Goal: Task Accomplishment & Management: Complete application form

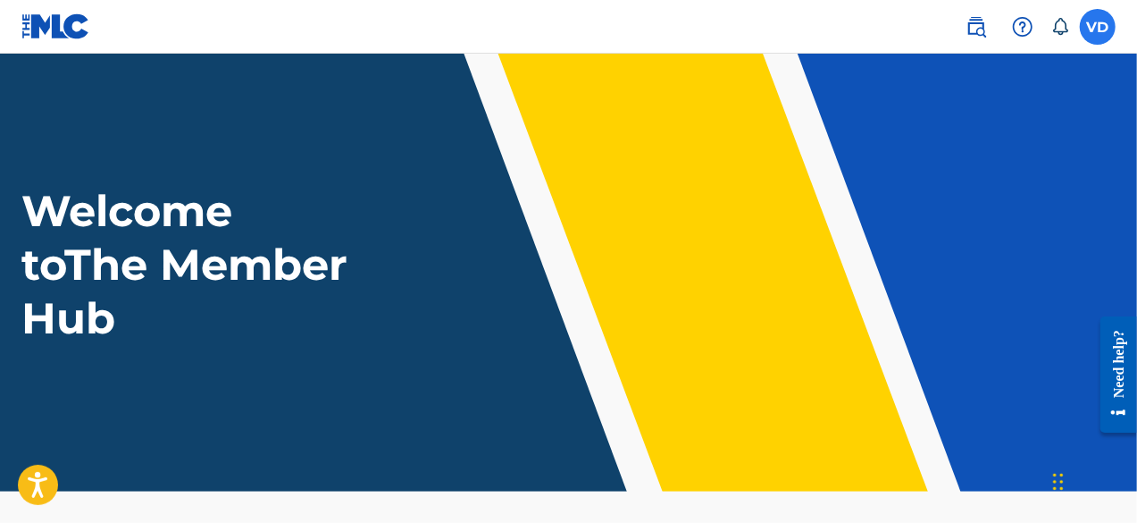
click at [1100, 33] on label at bounding box center [1098, 27] width 36 height 36
click at [1098, 27] on input "VD Viviana Diaz vivianadiazmusic@gmail.com Notification Preferences Profile Log…" at bounding box center [1098, 27] width 0 height 0
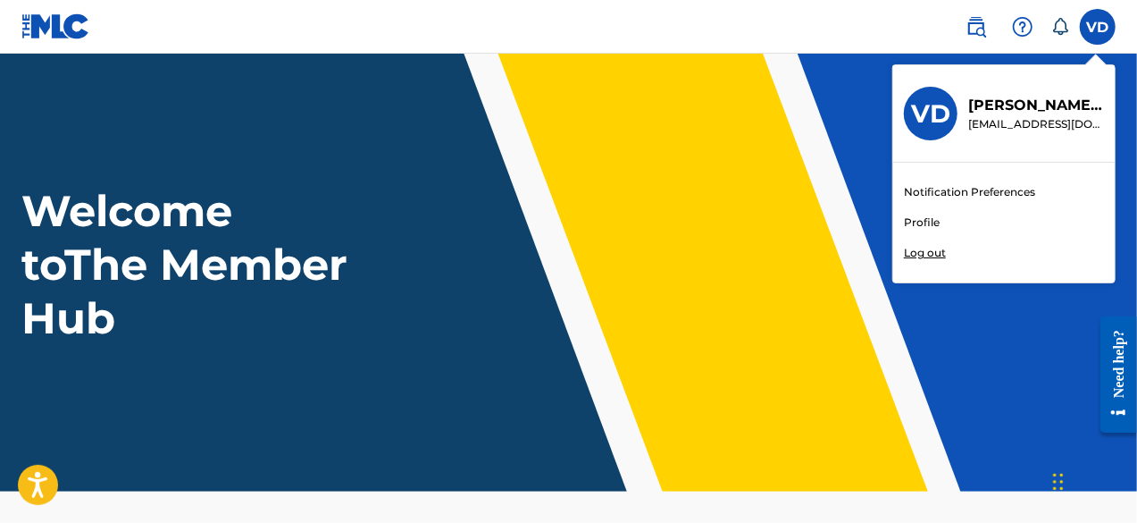
click at [927, 222] on link "Profile" at bounding box center [922, 222] width 36 height 16
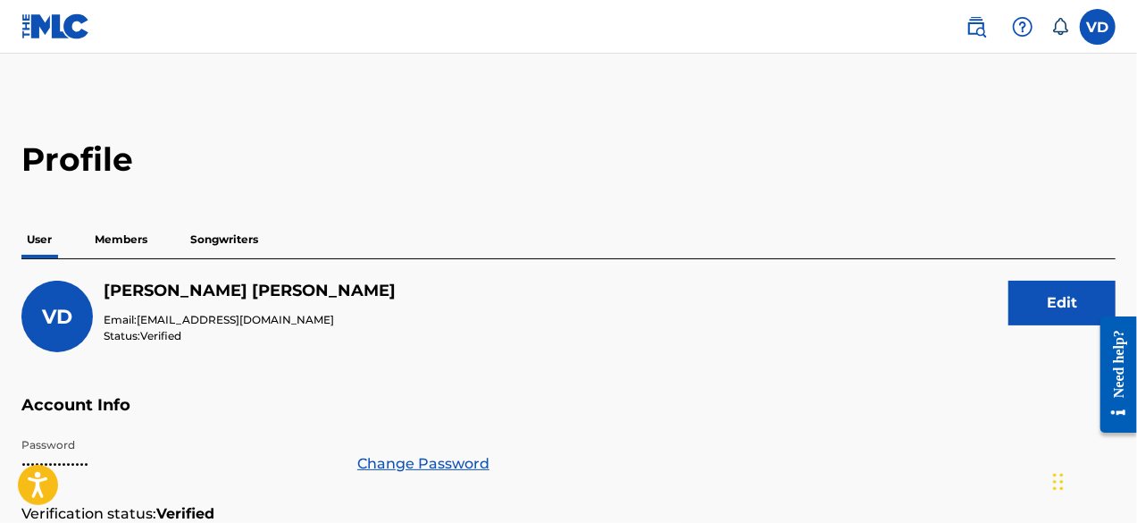
click at [130, 235] on p "Members" at bounding box center [120, 240] width 63 height 38
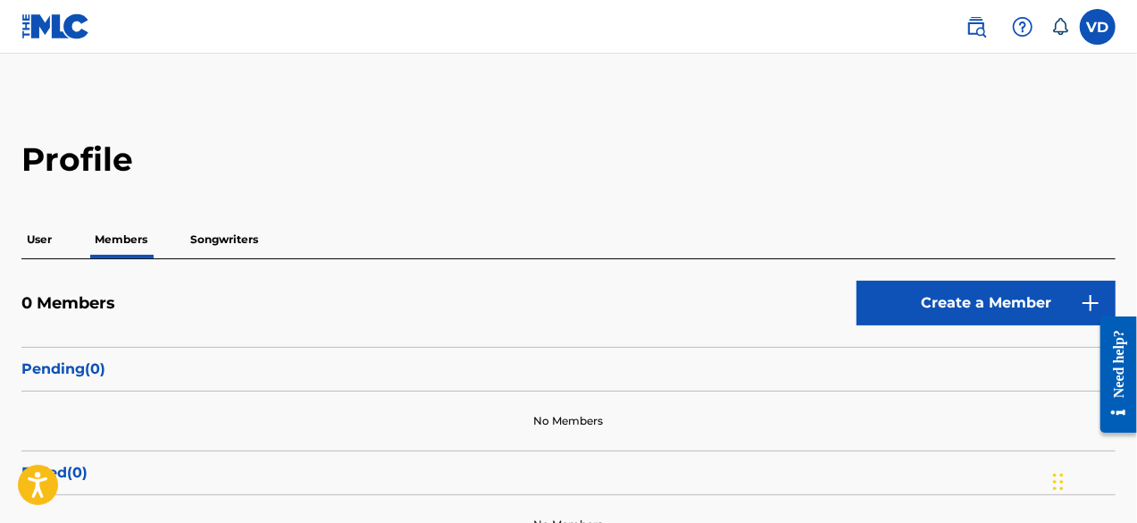
click at [211, 241] on p "Songwriters" at bounding box center [224, 240] width 79 height 38
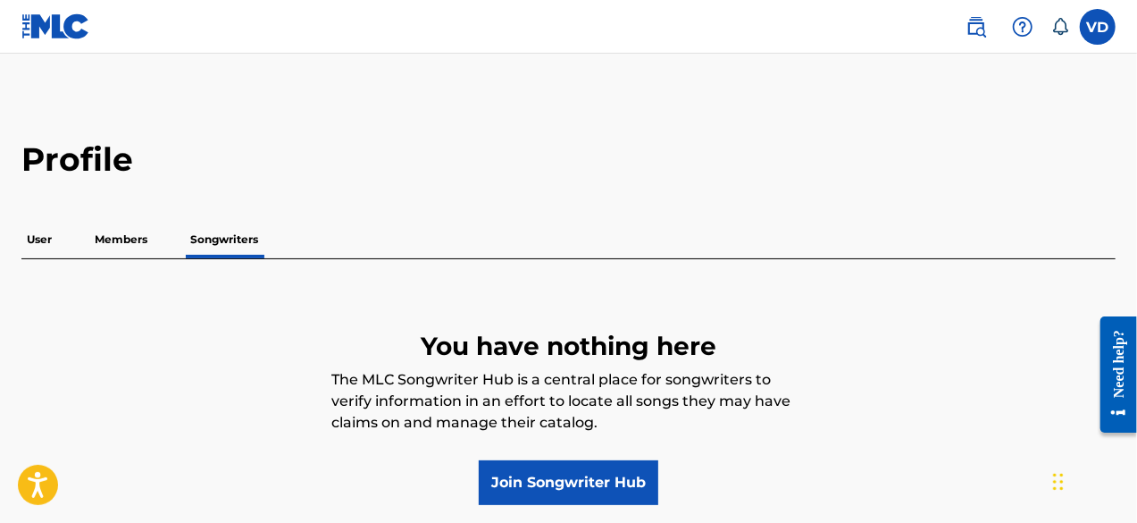
click at [130, 237] on p "Members" at bounding box center [120, 240] width 63 height 38
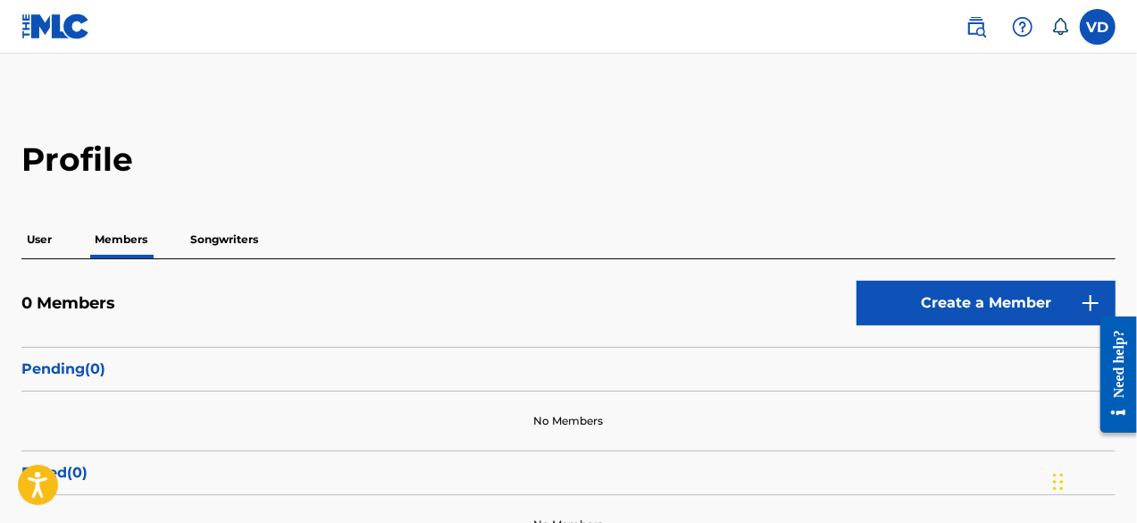
click at [30, 237] on p "User" at bounding box center [39, 240] width 36 height 38
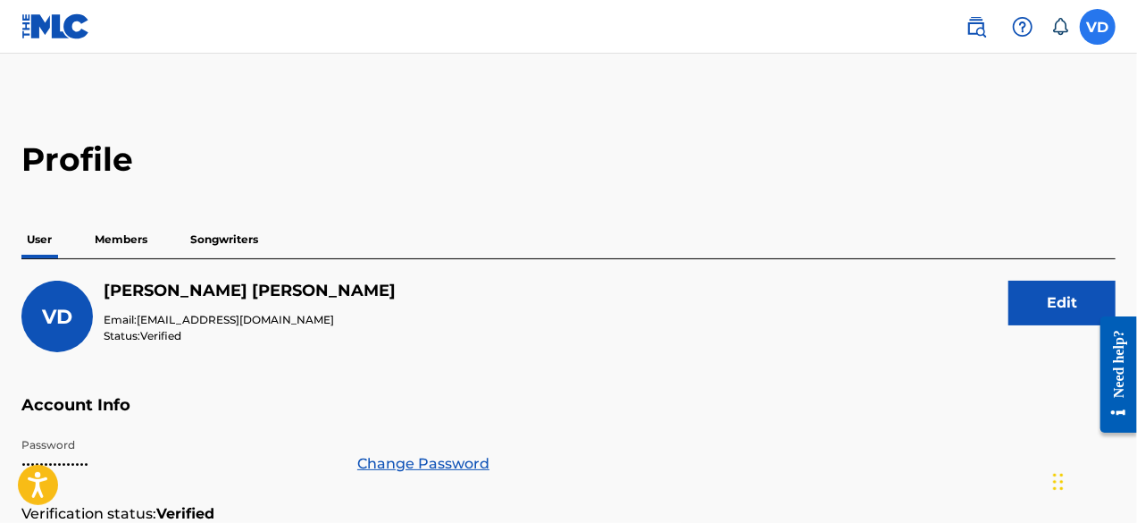
click at [1088, 29] on label at bounding box center [1098, 27] width 36 height 36
click at [1098, 27] on input "VD Viviana Diaz vivianadiazmusic@gmail.com Notification Preferences Profile Log…" at bounding box center [1098, 27] width 0 height 0
click at [1088, 29] on div "VD VD Viviana Diaz vivianadiazmusic@gmail.com Notification Preferences Profile …" at bounding box center [1098, 27] width 36 height 36
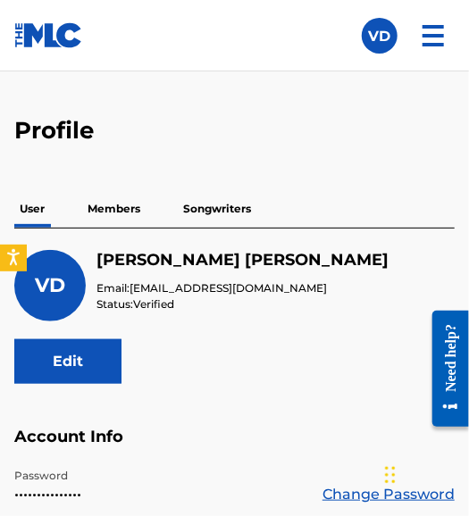
drag, startPoint x: 204, startPoint y: 51, endPoint x: 28, endPoint y: 48, distance: 176.0
click at [28, 48] on nav "VD VD Viviana Diaz vivianadiazmusic@gmail.com Notification Preferences Profile …" at bounding box center [234, 35] width 469 height 71
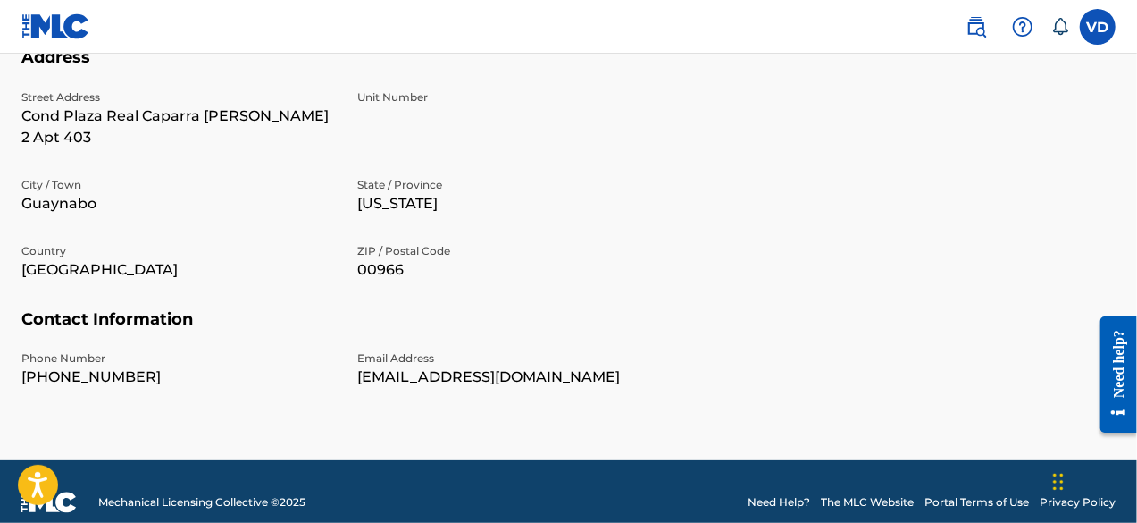
scroll to position [411, 0]
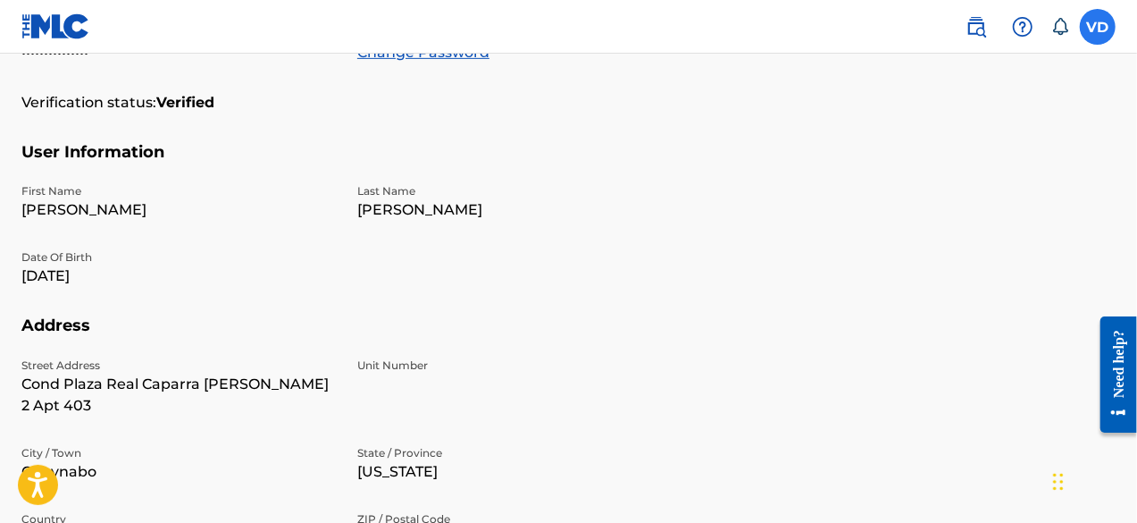
click at [1106, 17] on label at bounding box center [1098, 27] width 36 height 36
click at [1098, 27] on input "VD Viviana Diaz vivianadiazmusic@gmail.com Notification Preferences Profile Log…" at bounding box center [1098, 27] width 0 height 0
click at [756, 130] on section "Account Info Password ••••••••••••••• Change Password Verification status: Veri…" at bounding box center [568, 63] width 1094 height 158
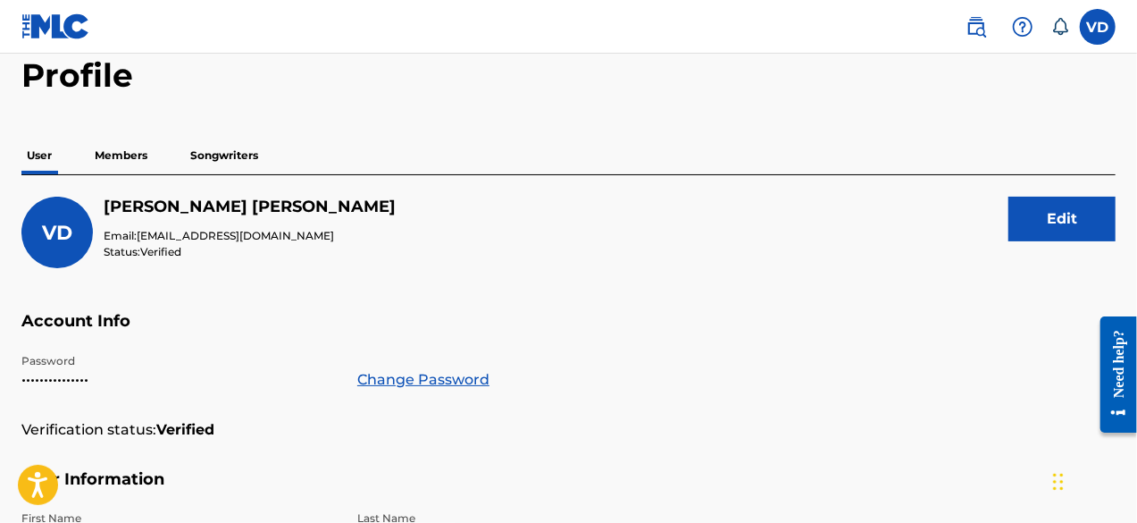
scroll to position [0, 0]
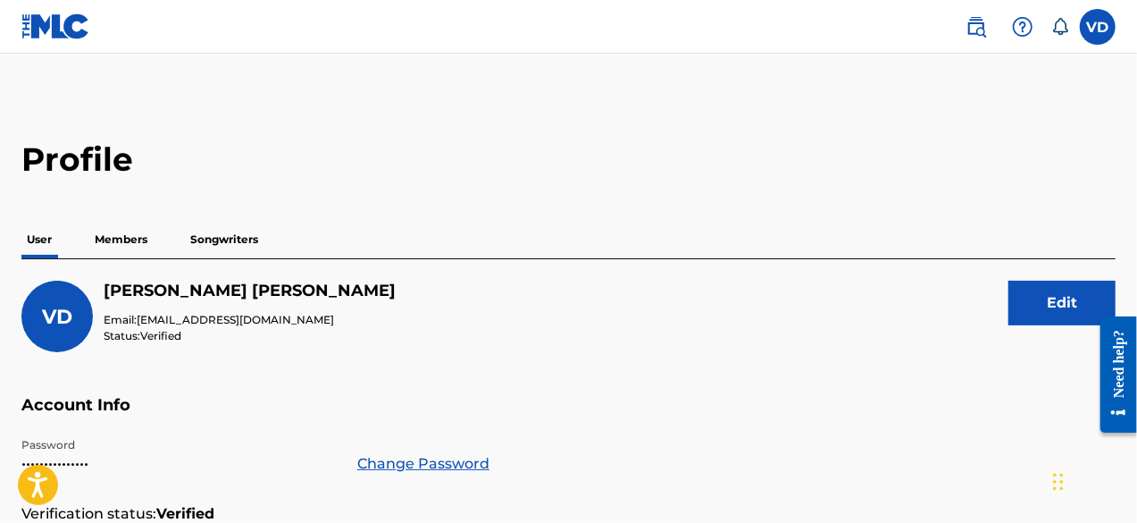
click at [130, 237] on p "Members" at bounding box center [120, 240] width 63 height 38
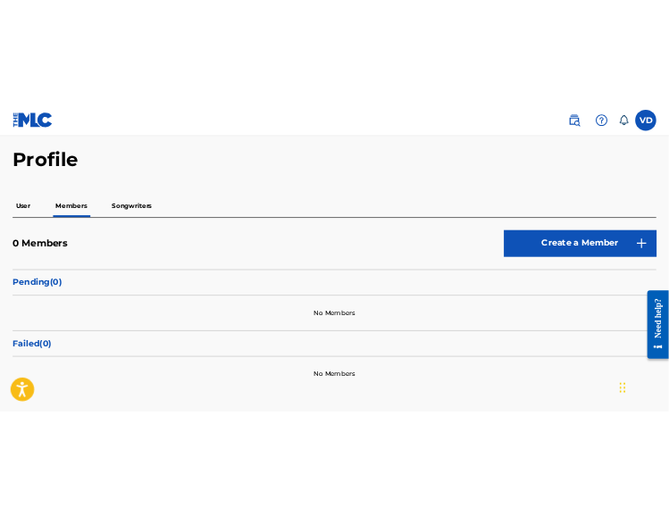
scroll to position [158, 0]
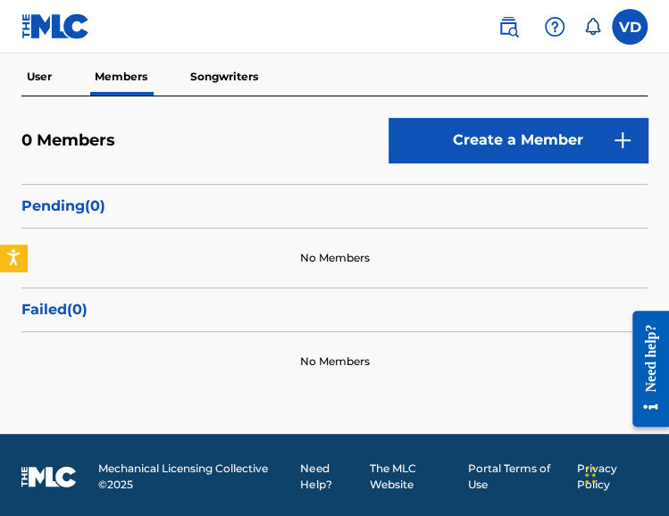
click at [36, 79] on p "User" at bounding box center [39, 77] width 36 height 38
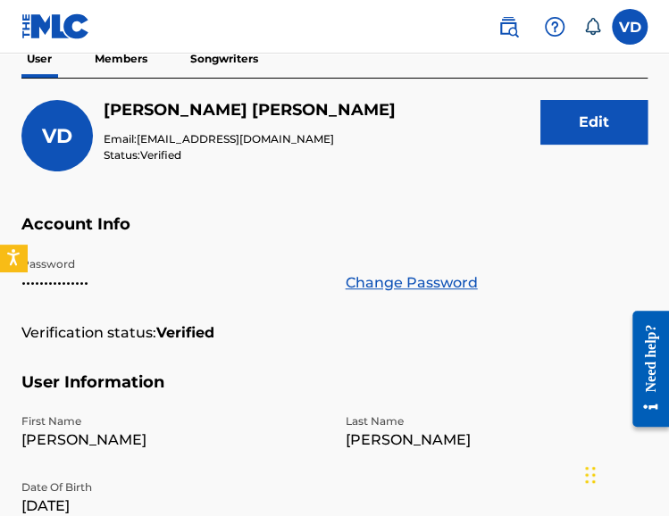
scroll to position [89, 0]
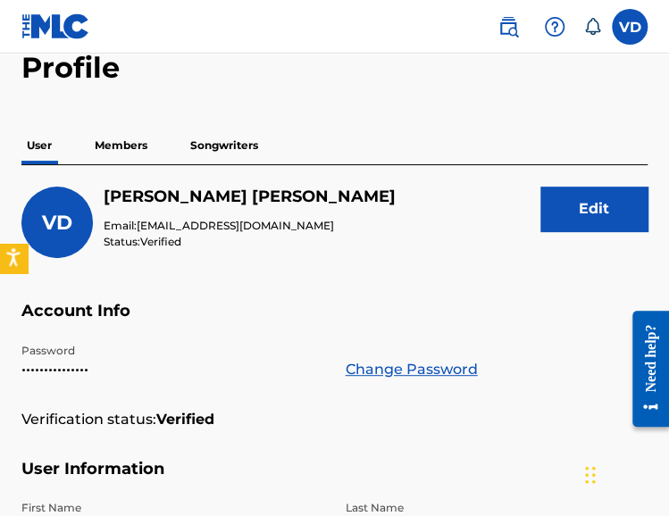
click at [15, 260] on icon "Open accessiBe: accessibility options, statement and help" at bounding box center [13, 257] width 14 height 19
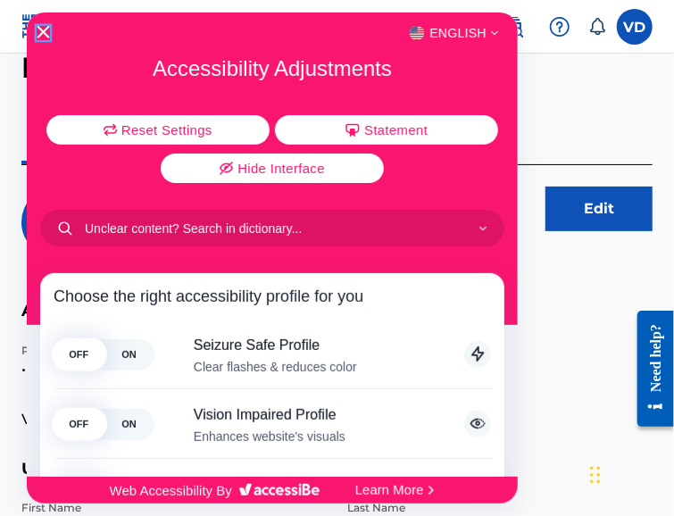
click at [46, 35] on icon "Close Accessibility Interface" at bounding box center [44, 32] width 13 height 13
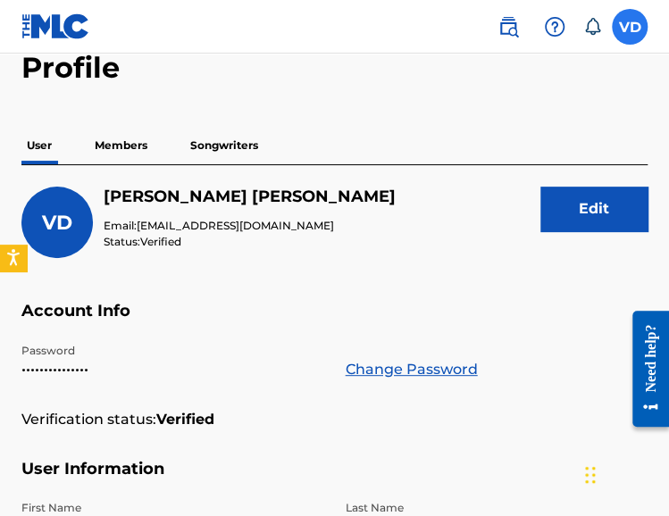
click at [634, 28] on label at bounding box center [630, 27] width 36 height 36
click at [630, 27] on input "VD Viviana Diaz vivianadiazmusic@gmail.com Notification Preferences Profile Log…" at bounding box center [630, 27] width 0 height 0
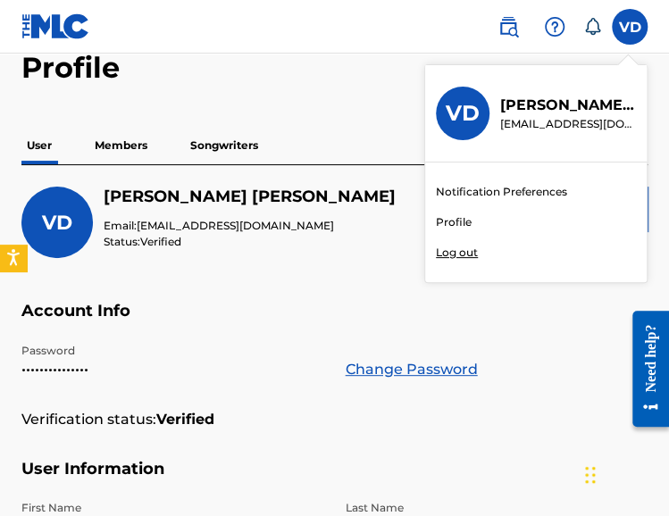
click at [463, 247] on p "Log out" at bounding box center [457, 253] width 42 height 16
click at [630, 27] on input "VD Viviana Diaz vivianadiazmusic@gmail.com Notification Preferences Profile Log…" at bounding box center [630, 27] width 0 height 0
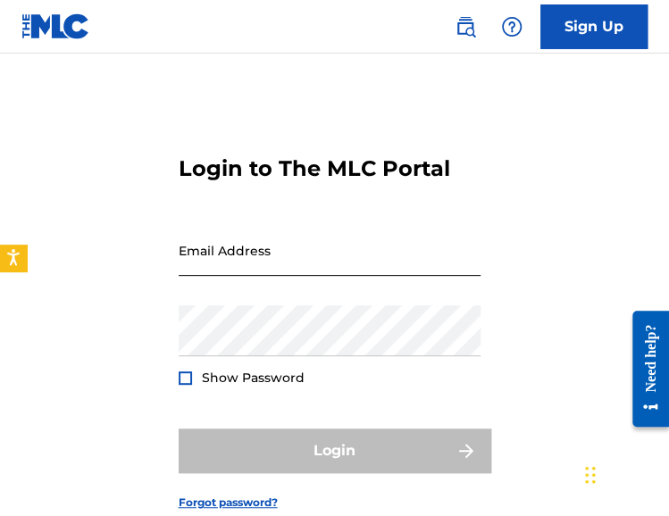
click at [251, 245] on input "Email Address" at bounding box center [330, 250] width 302 height 51
type input "[EMAIL_ADDRESS][DOMAIN_NAME]"
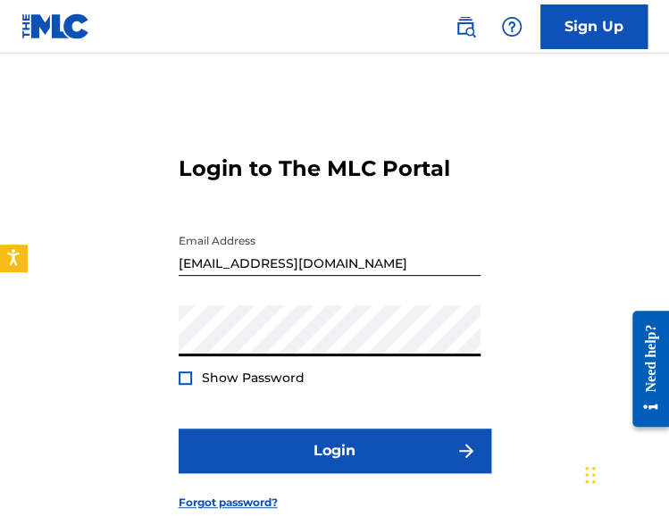
click at [179, 429] on button "Login" at bounding box center [335, 451] width 313 height 45
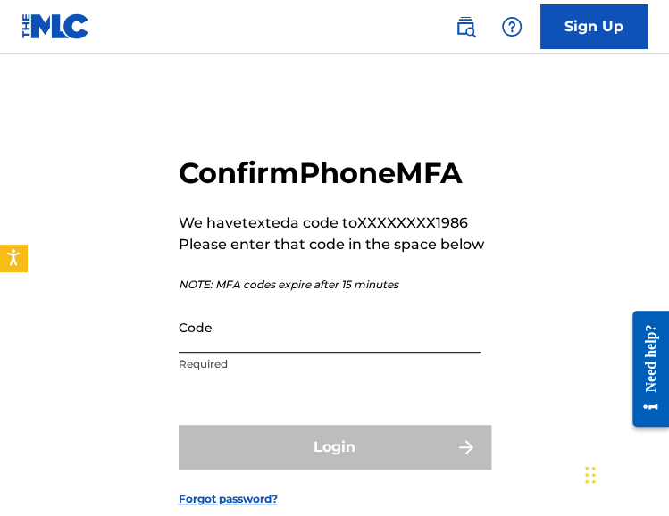
click at [295, 332] on input "Code" at bounding box center [330, 327] width 302 height 51
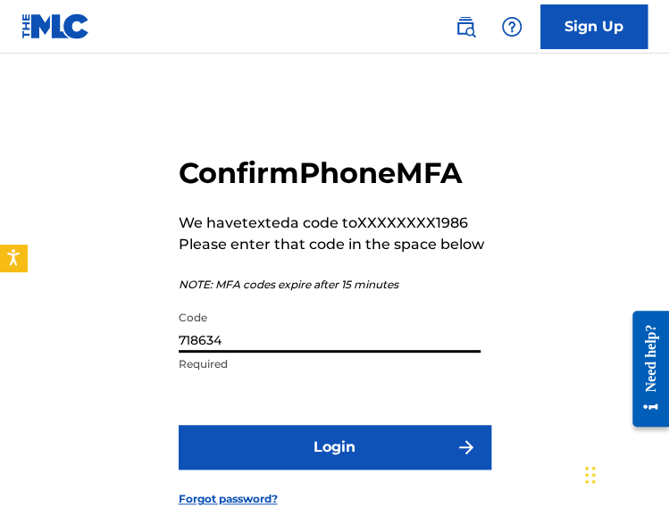
type input "718634"
click at [179, 425] on button "Login" at bounding box center [335, 447] width 313 height 45
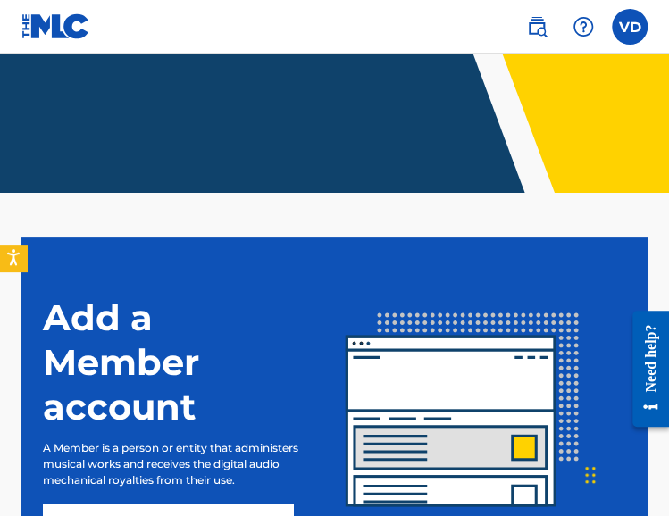
scroll to position [404, 0]
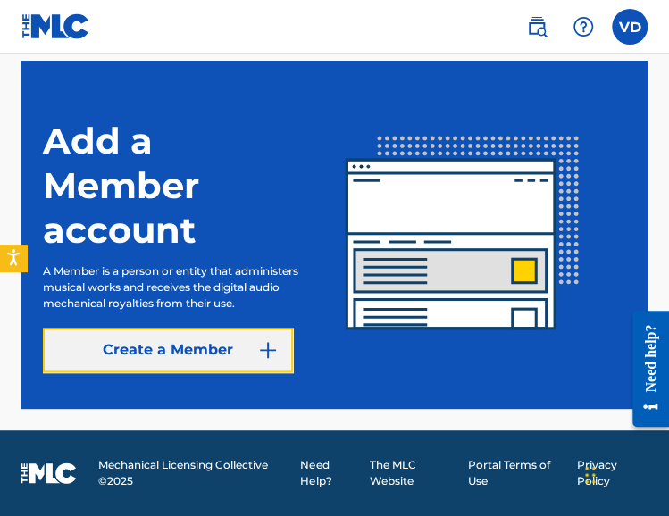
click at [264, 353] on img at bounding box center [267, 349] width 21 height 21
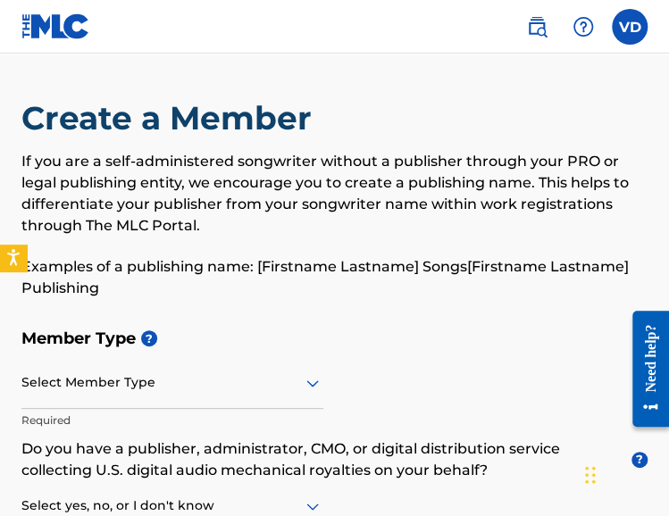
scroll to position [89, 0]
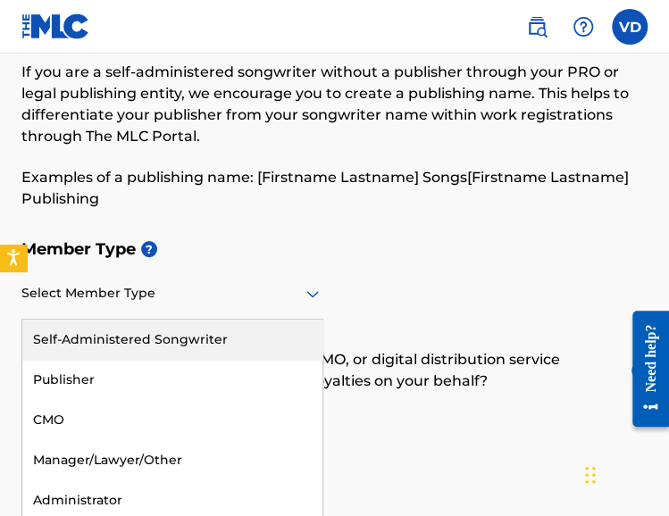
click at [260, 306] on div "Select Member Type" at bounding box center [172, 294] width 302 height 51
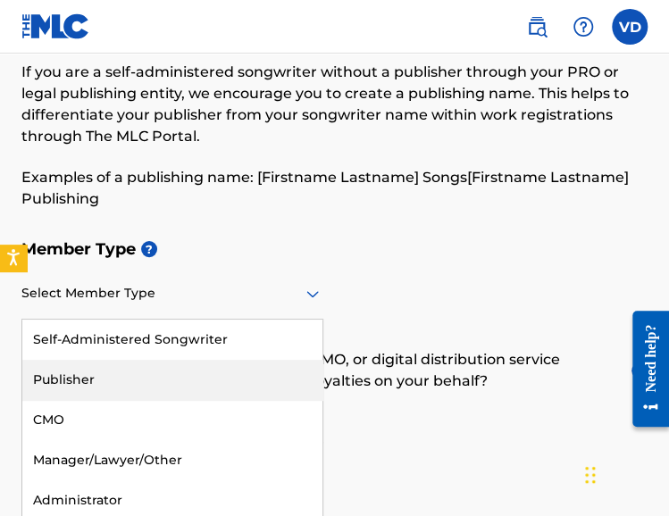
click at [155, 383] on div "Publisher" at bounding box center [172, 380] width 300 height 40
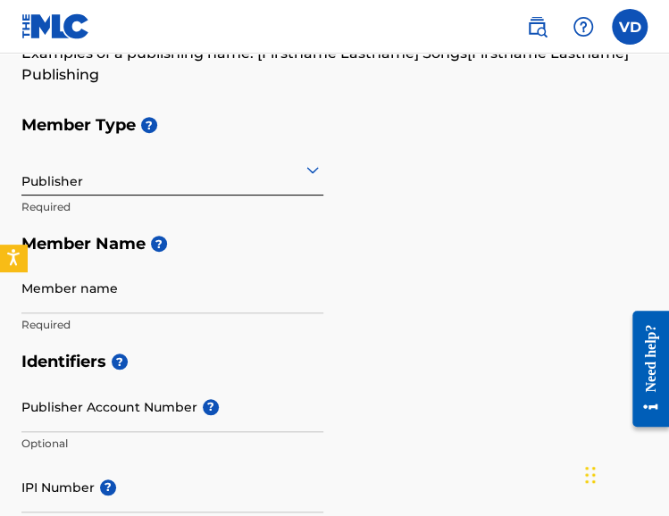
scroll to position [268, 0]
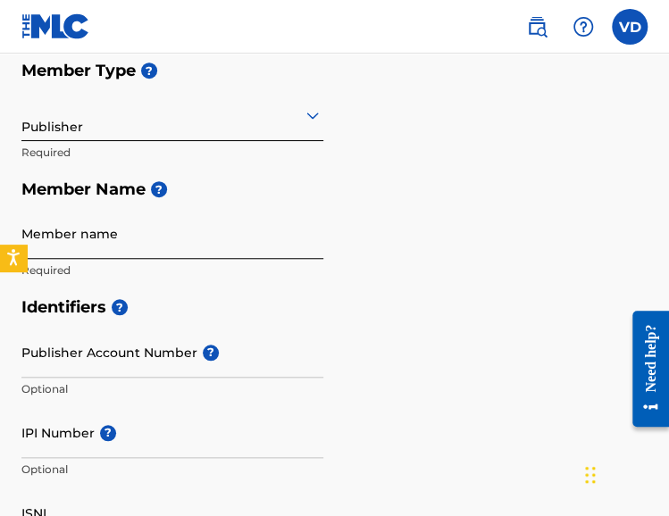
click at [141, 247] on input "Member name" at bounding box center [172, 233] width 302 height 51
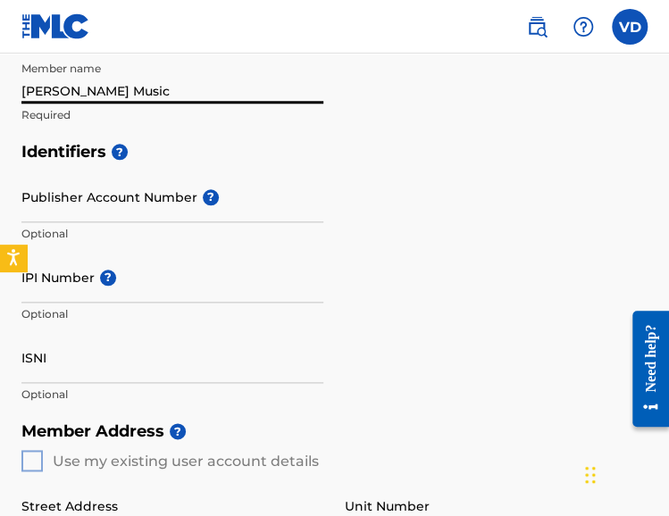
scroll to position [447, 0]
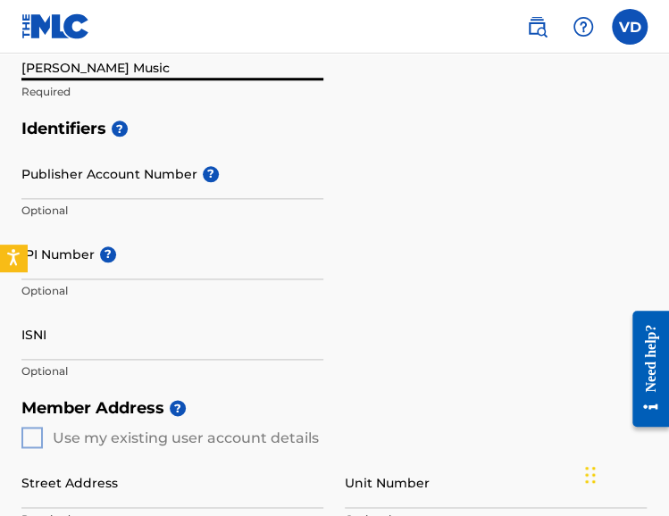
type input "Viviana Diaz Music"
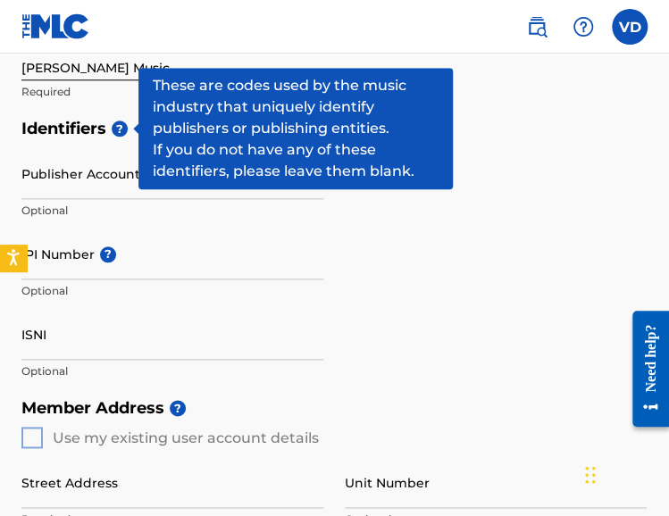
click at [118, 136] on span "?" at bounding box center [120, 129] width 16 height 16
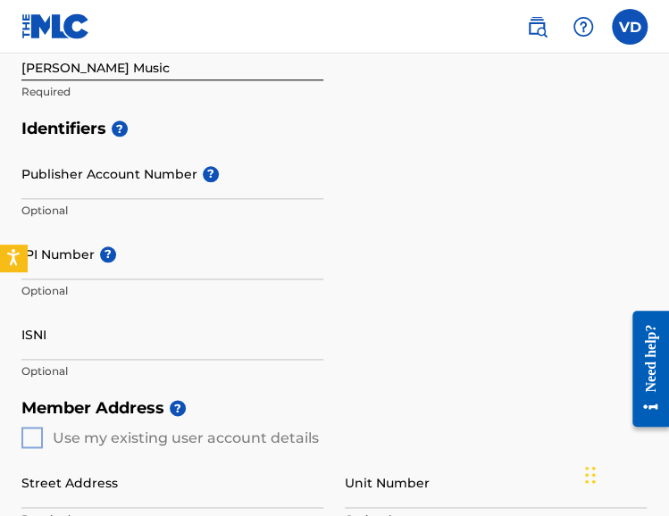
scroll to position [625, 0]
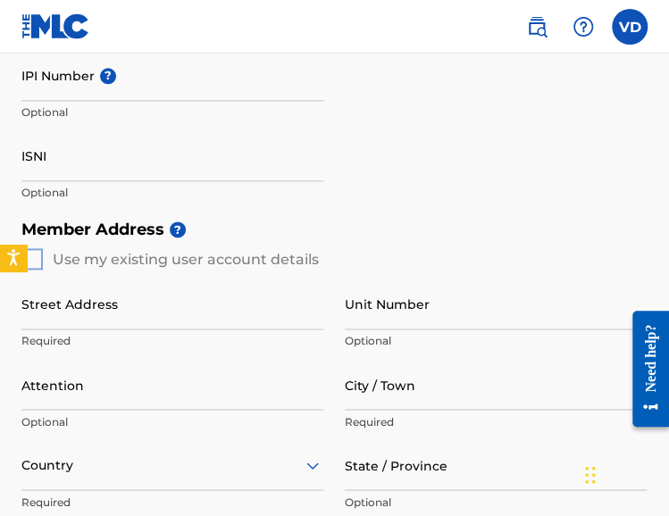
click at [32, 259] on div "Member Address ? Use my existing user account details Street Address Required U…" at bounding box center [334, 415] width 626 height 408
click at [31, 261] on div "Member Address ? Use my existing user account details Street Address Required U…" at bounding box center [334, 415] width 626 height 408
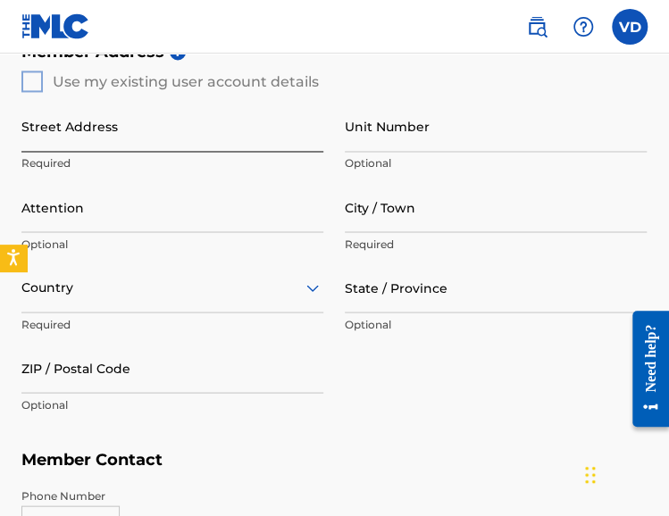
scroll to position [804, 0]
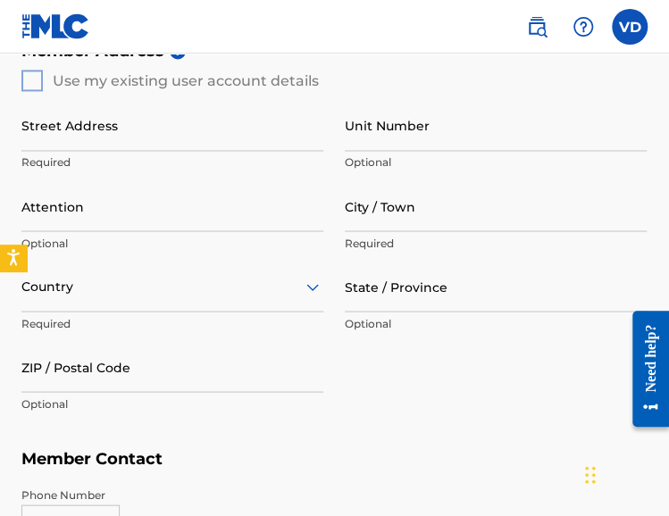
click at [29, 76] on div "Member Address ? Use my existing user account details Street Address Required U…" at bounding box center [334, 236] width 626 height 408
click at [35, 84] on div "Member Address ? Use my existing user account details Street Address Required U…" at bounding box center [334, 236] width 626 height 408
click at [34, 79] on div "Member Address ? Use my existing user account details Street Address Required U…" at bounding box center [334, 236] width 626 height 408
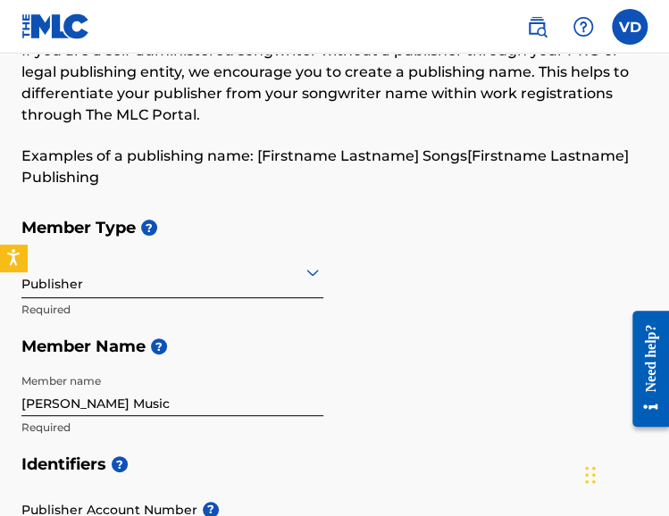
scroll to position [0, 0]
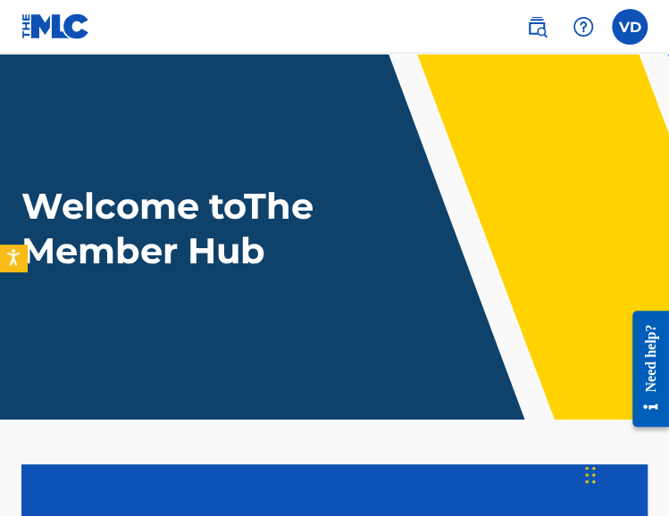
scroll to position [404, 0]
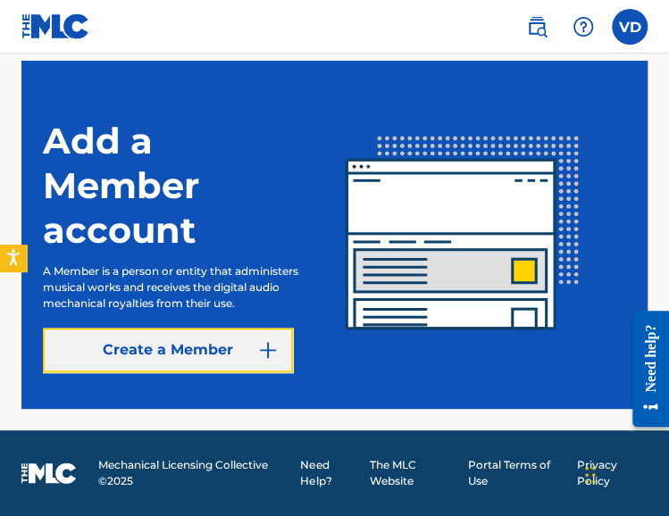
click at [205, 358] on link "Create a Member" at bounding box center [168, 350] width 250 height 45
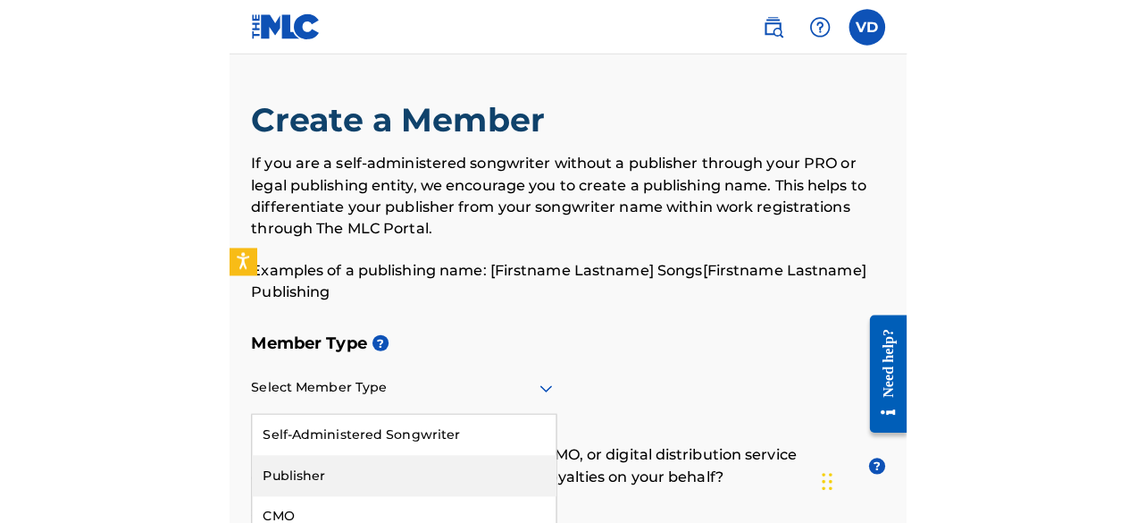
scroll to position [94, 0]
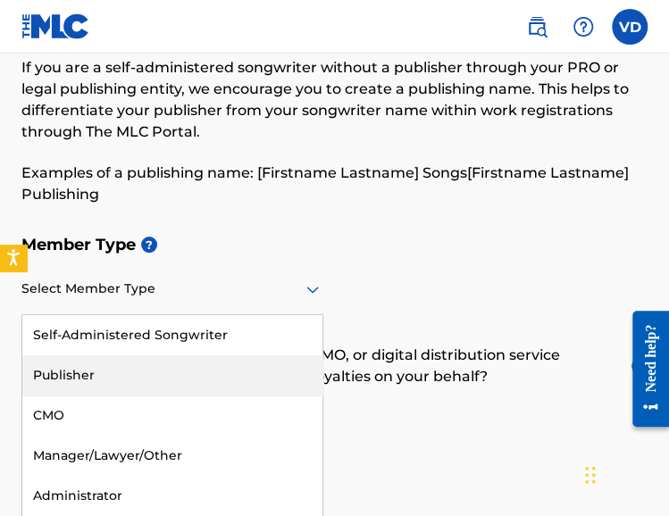
click at [314, 315] on div "5 results available. Use Up and Down to choose options, press Enter to select t…" at bounding box center [172, 289] width 302 height 51
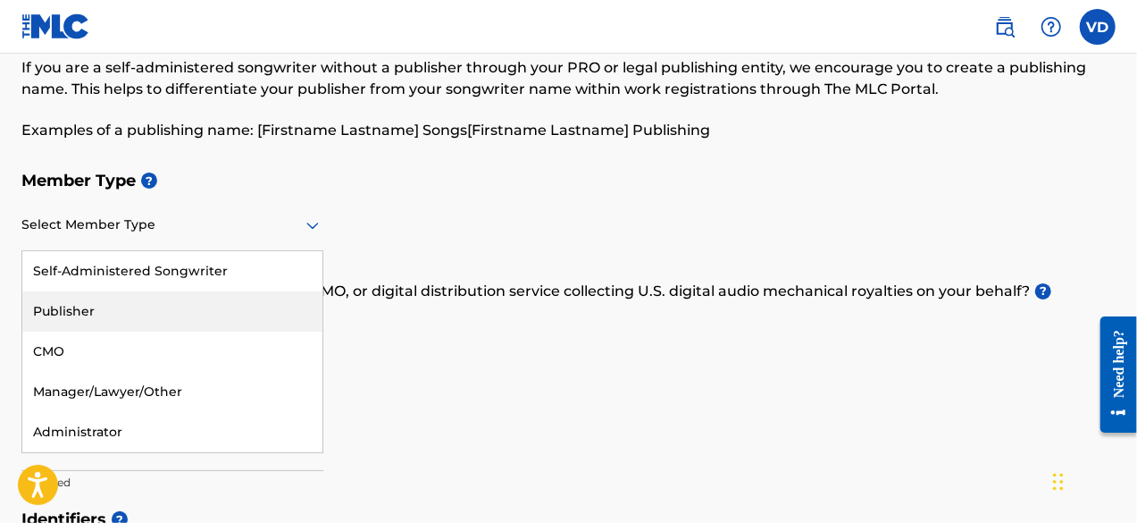
click at [201, 312] on div "Publisher" at bounding box center [172, 311] width 300 height 40
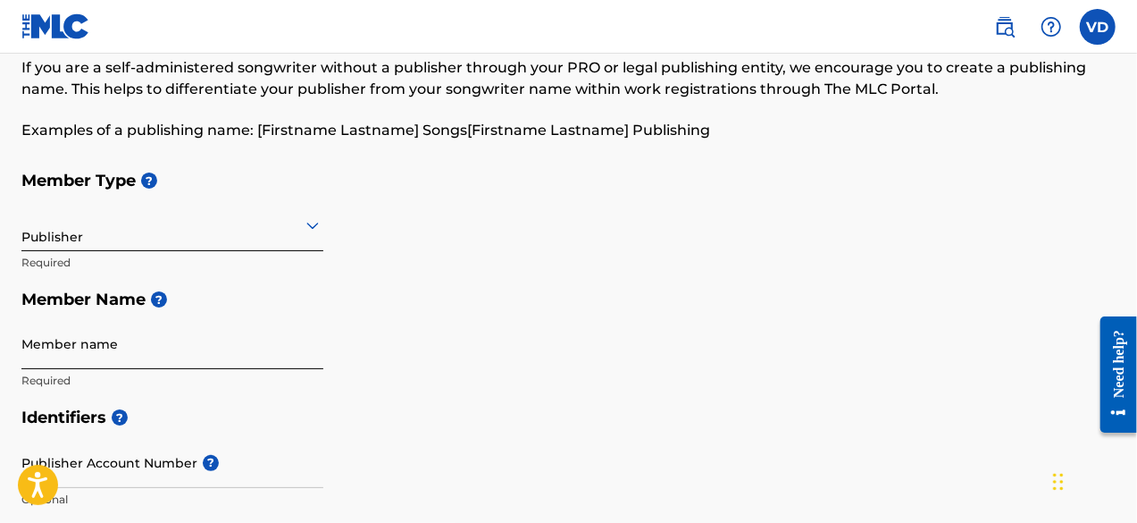
click at [138, 362] on input "Member name" at bounding box center [172, 343] width 302 height 51
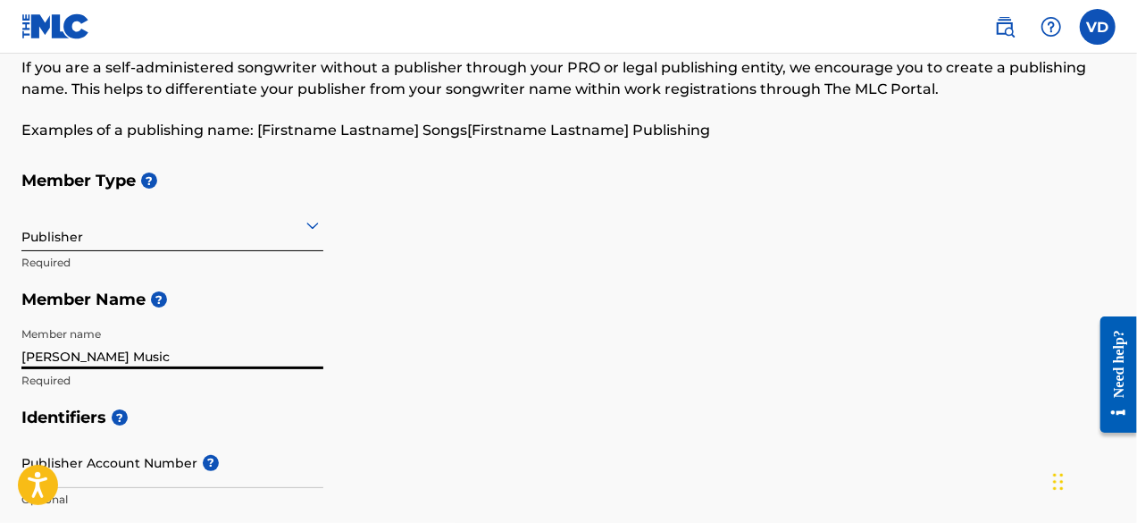
type input "Viviana Diaz Music"
click at [541, 372] on div "Member Type ? Publisher Required Member Name ? Member name Viviana Diaz Music R…" at bounding box center [568, 280] width 1094 height 237
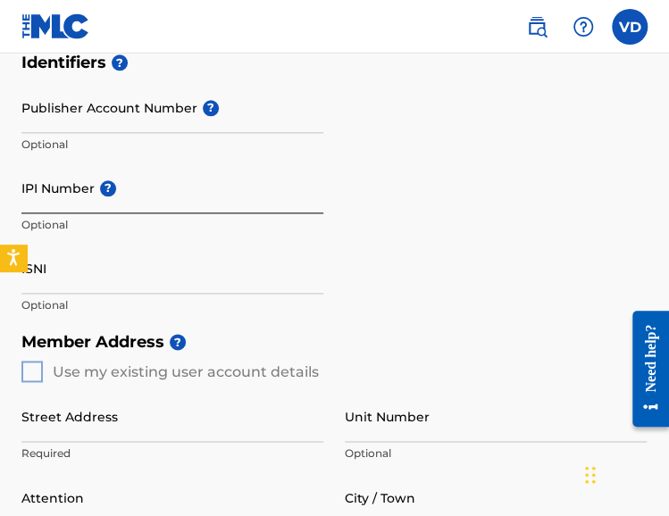
scroll to position [540, 0]
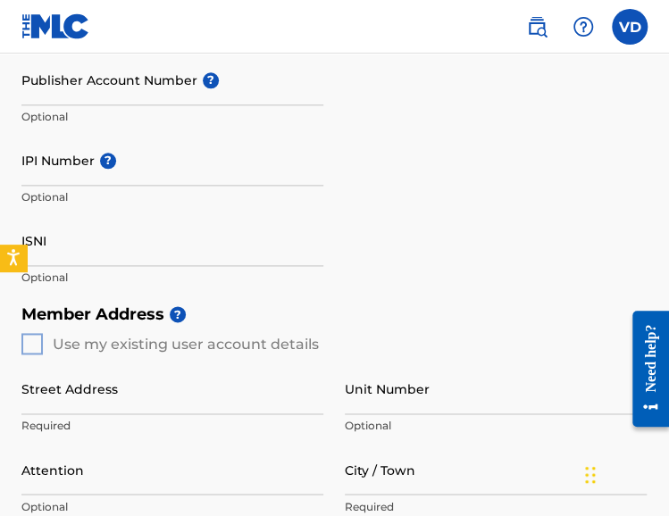
click at [30, 347] on div "Member Address ? Use my existing user account details Street Address Required U…" at bounding box center [334, 500] width 626 height 408
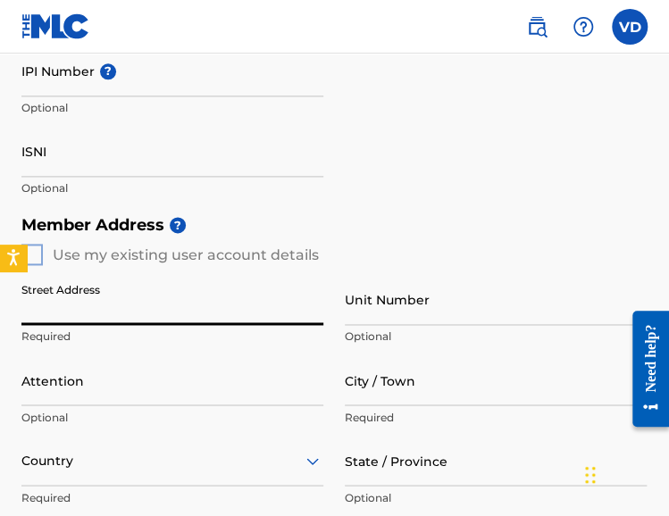
click at [114, 313] on input "Street Address" at bounding box center [172, 299] width 302 height 51
type input "Cond Plaza Real Caparra Carr 2 Apt 403"
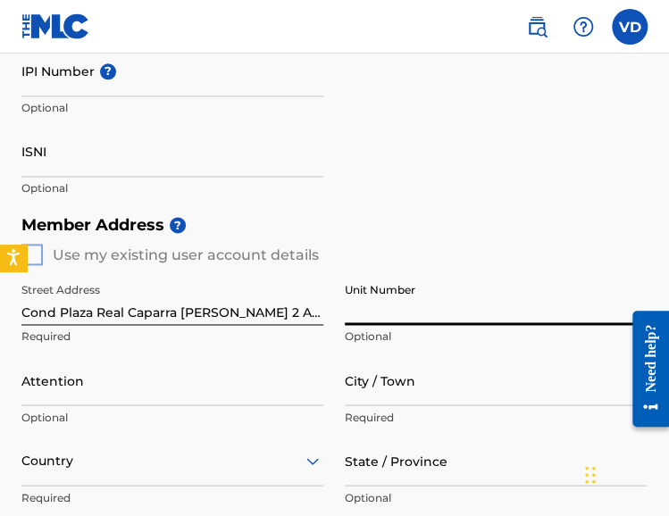
click at [363, 313] on input "Unit Number" at bounding box center [496, 299] width 302 height 51
click at [363, 314] on input "Unit Number" at bounding box center [496, 299] width 302 height 51
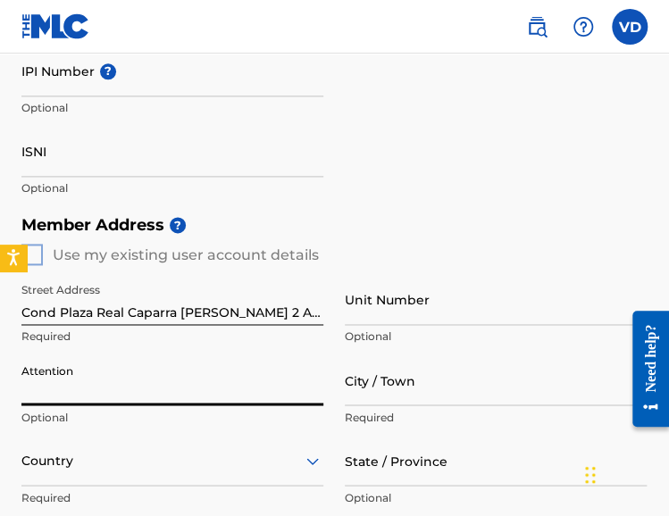
click at [145, 387] on input "Attention" at bounding box center [172, 380] width 302 height 51
click at [295, 371] on input "Attention" at bounding box center [172, 380] width 302 height 51
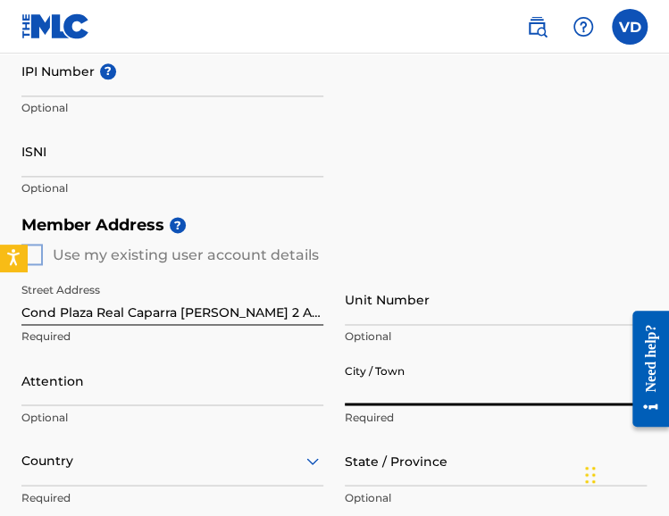
click at [379, 387] on input "City / Town" at bounding box center [496, 380] width 302 height 51
type input "Guaynabo"
type input "Viviana Diaz"
type input "Estados Unidos"
type input "Puerto Rico"
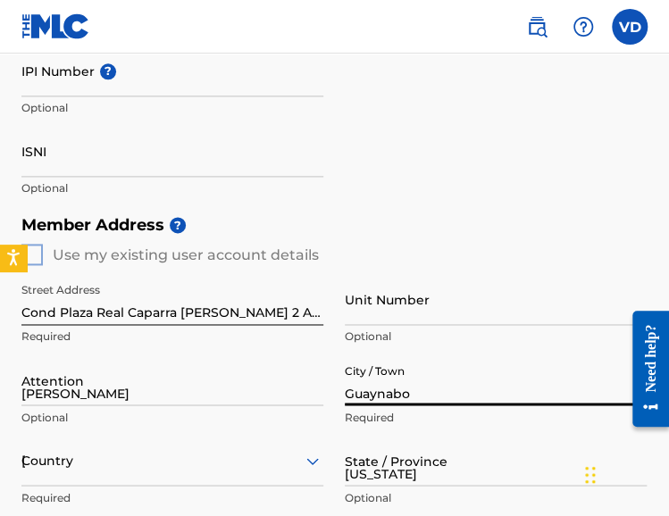
type input "00966"
type input "787"
type input "2361986"
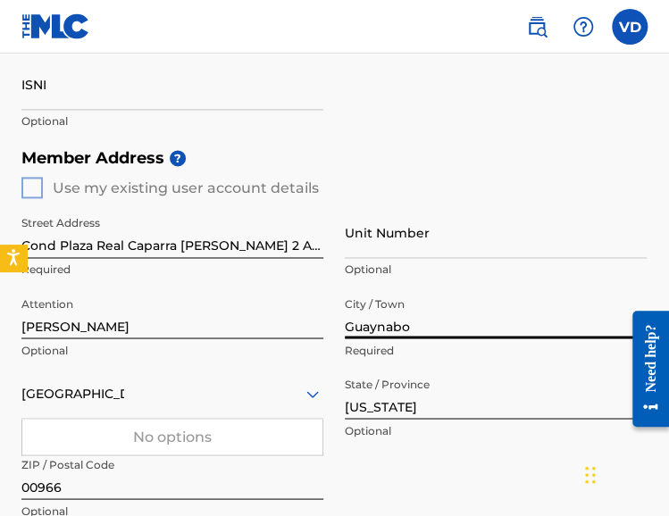
scroll to position [725, 0]
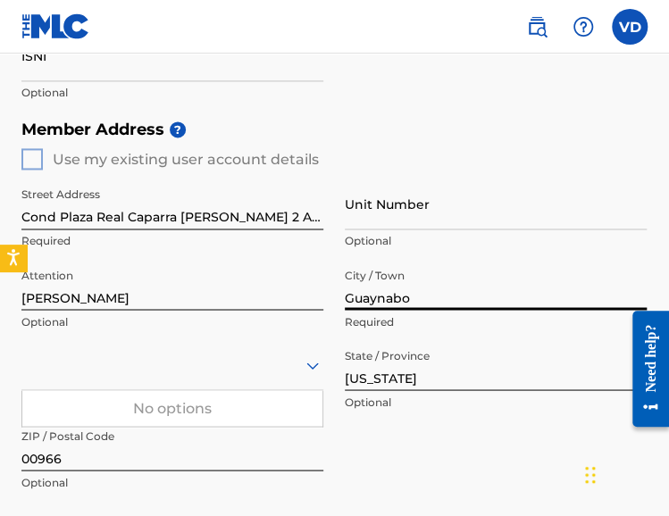
click at [313, 364] on icon at bounding box center [312, 365] width 21 height 21
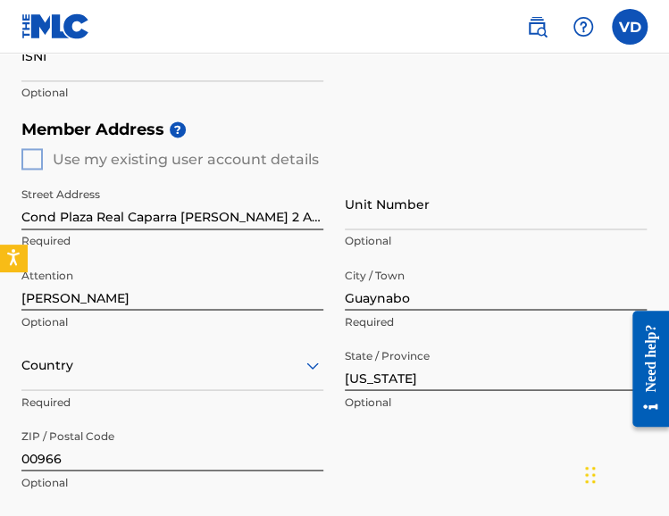
click at [312, 365] on div "option , selected. Select is focused ,type to refine list, press Down to open t…" at bounding box center [172, 364] width 302 height 51
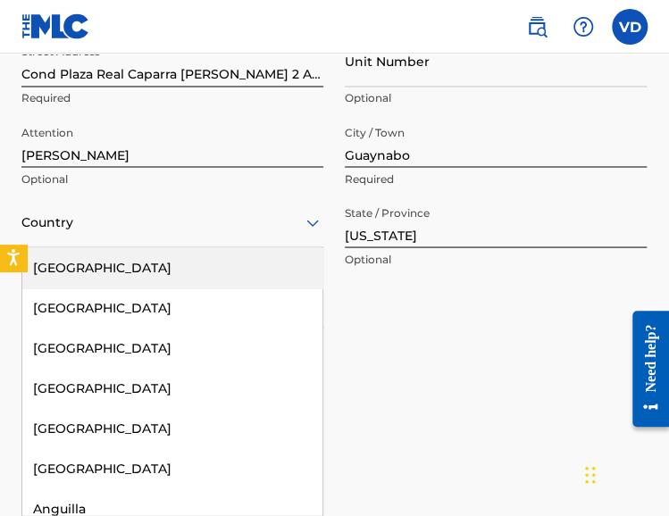
click at [200, 271] on div "United States" at bounding box center [172, 267] width 300 height 40
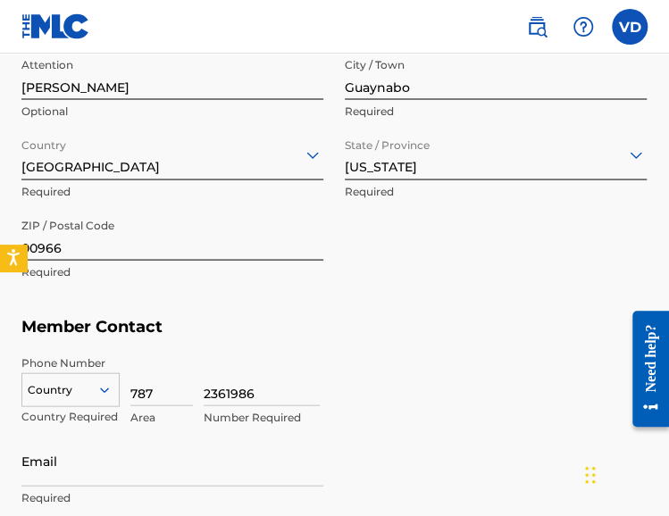
scroll to position [1047, 0]
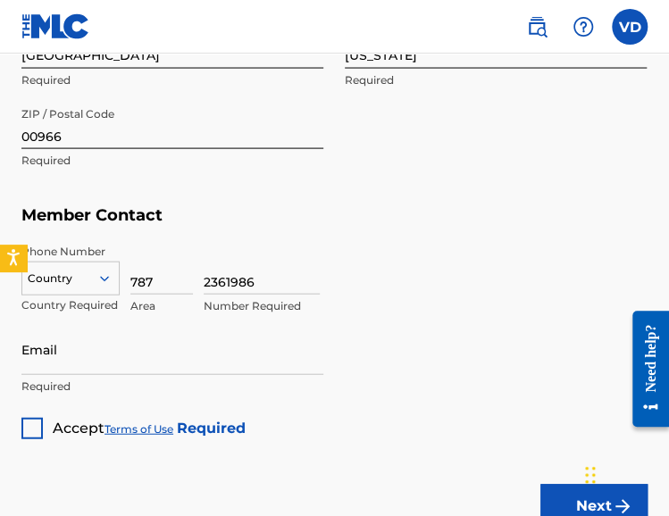
click at [35, 433] on div at bounding box center [31, 428] width 21 height 21
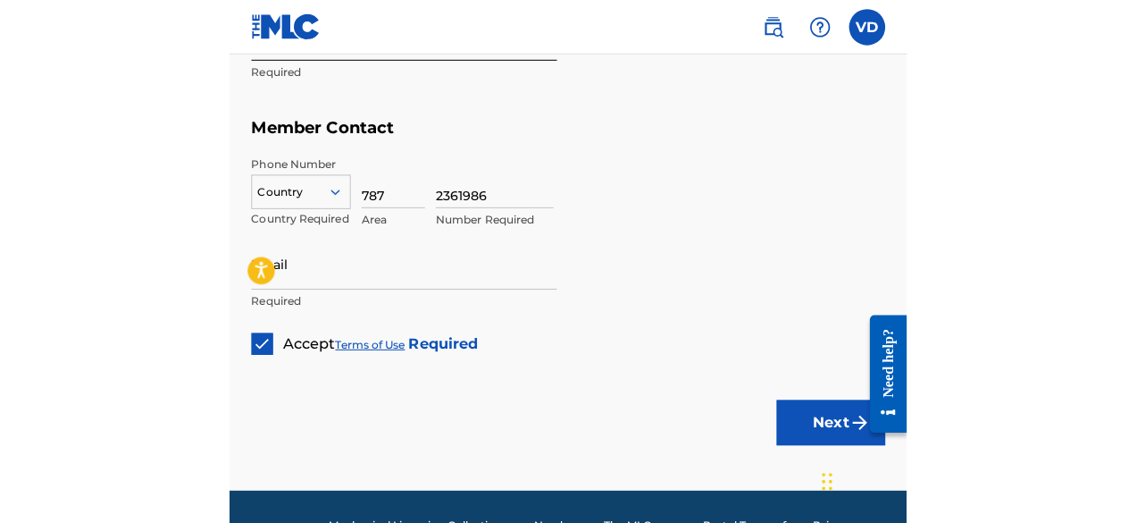
scroll to position [1118, 0]
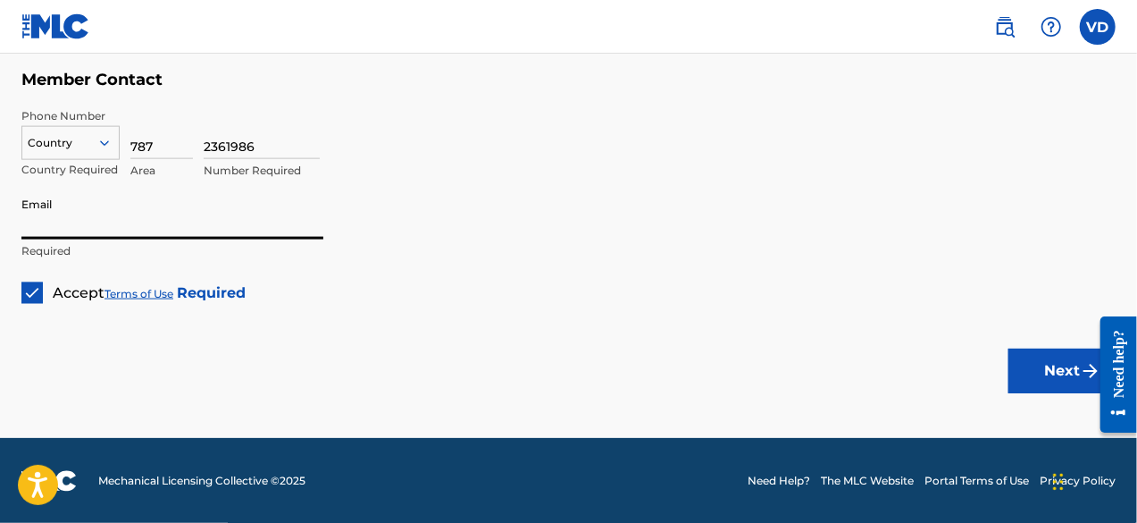
click at [113, 231] on input "Email" at bounding box center [172, 213] width 302 height 51
type input "[EMAIL_ADDRESS][DOMAIN_NAME]"
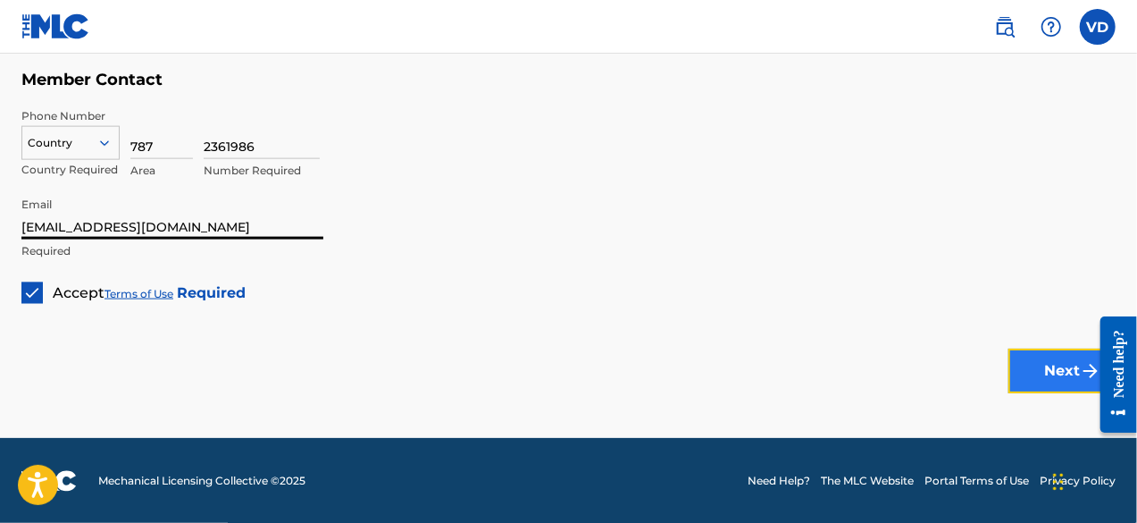
click at [1025, 364] on button "Next" at bounding box center [1061, 370] width 107 height 45
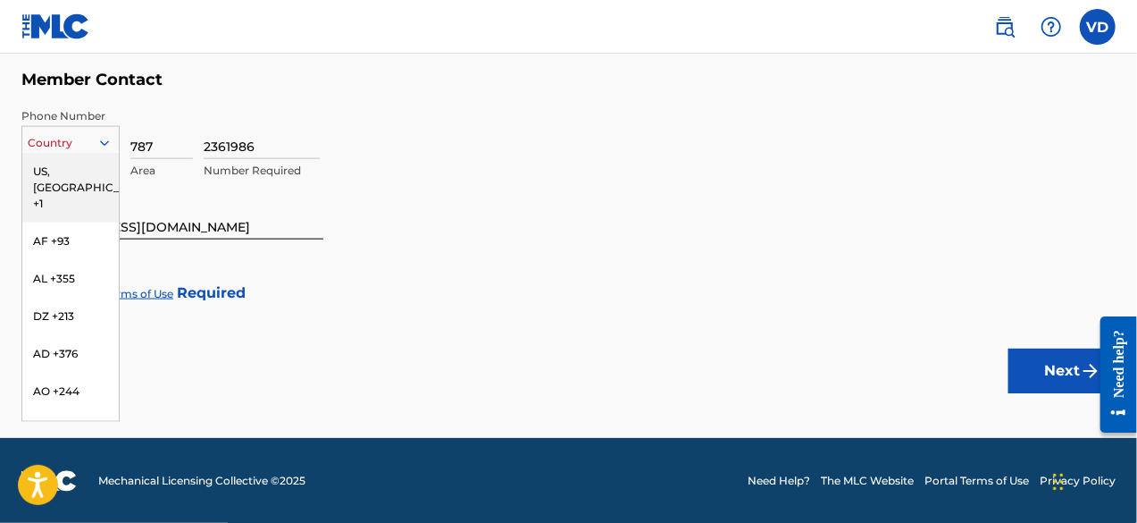
click at [78, 153] on div "216 results available. Use Up and Down to choose options, press Enter to select…" at bounding box center [70, 139] width 98 height 27
click at [82, 166] on div "US, CA +1" at bounding box center [70, 188] width 96 height 70
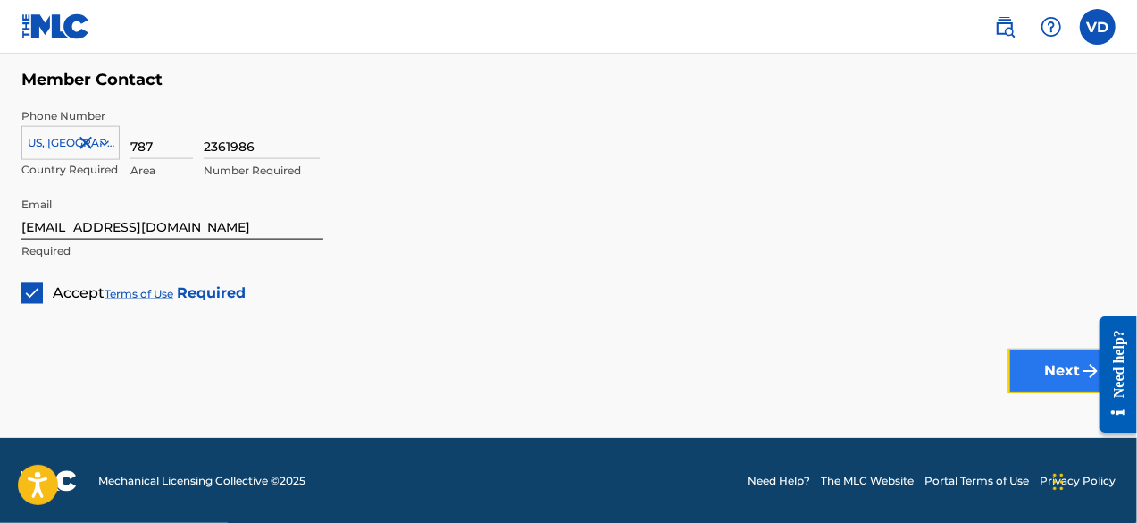
click at [1084, 367] on img "submit" at bounding box center [1090, 370] width 21 height 21
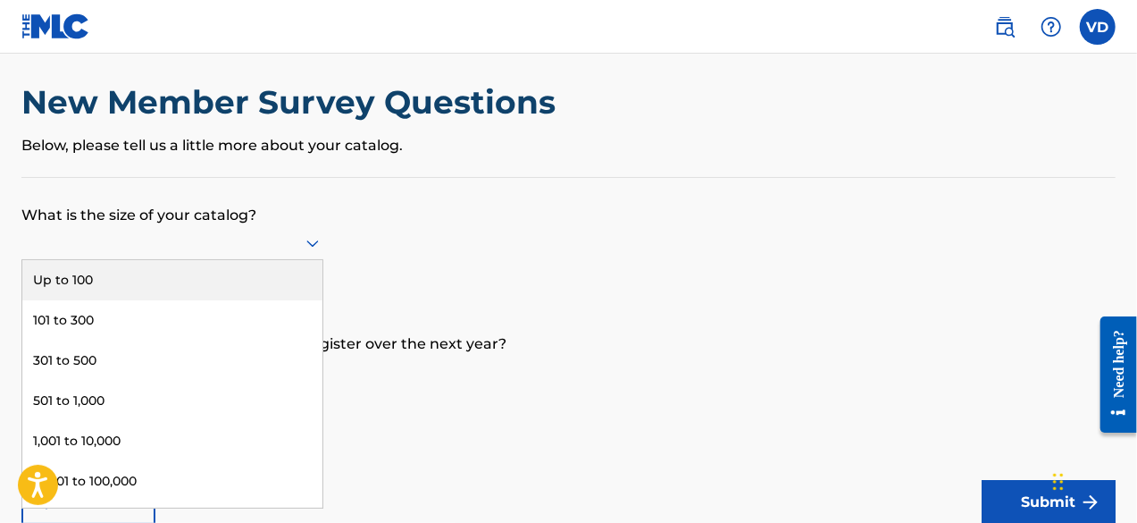
click at [314, 260] on div "9 results available. Use Up and Down to choose options, press Enter to select t…" at bounding box center [172, 243] width 302 height 34
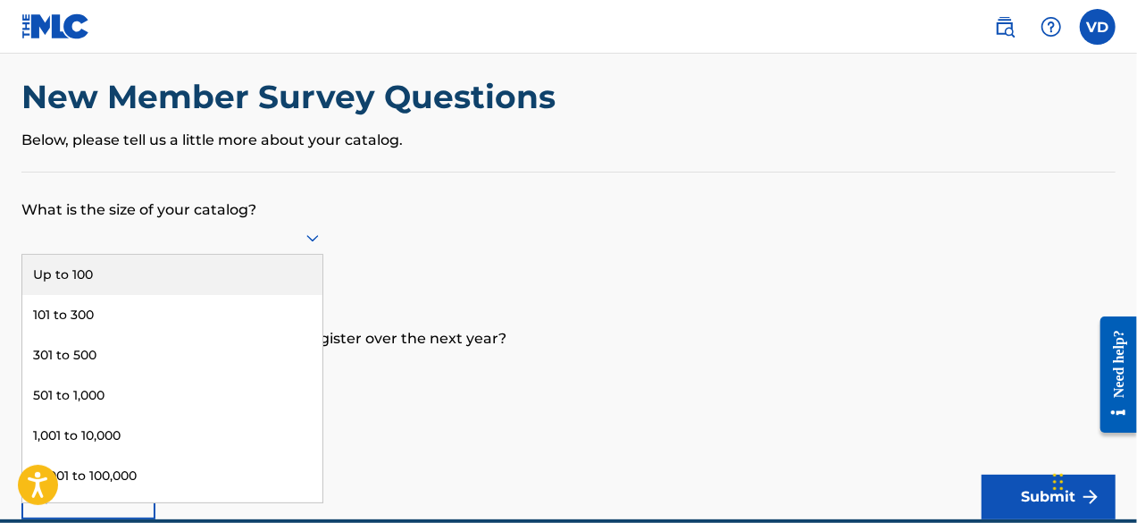
scroll to position [103, 0]
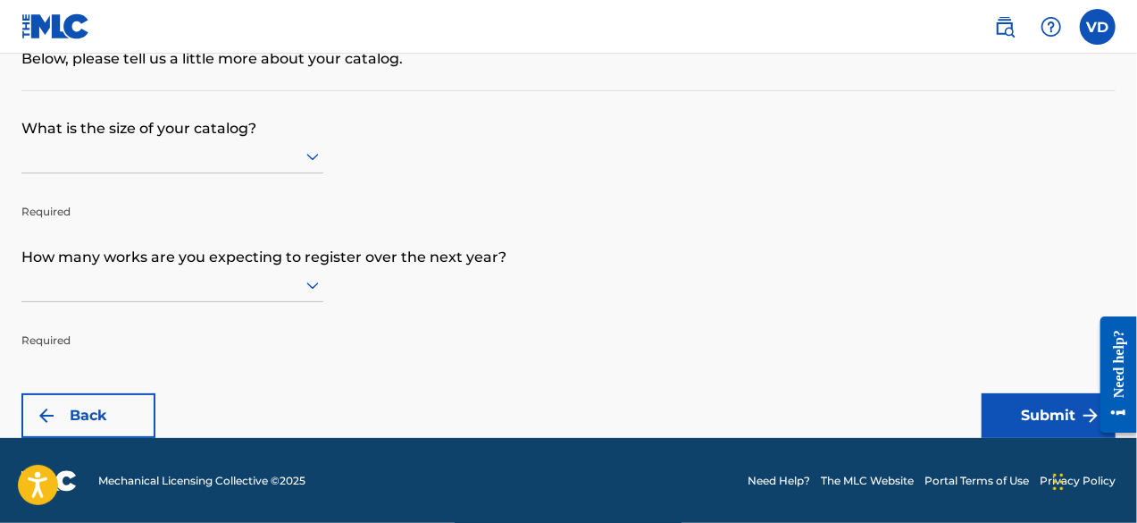
click at [575, 205] on form "What is the size of your catalog? Required How many works are you expecting to …" at bounding box center [568, 264] width 1094 height 347
click at [312, 282] on div at bounding box center [172, 285] width 302 height 34
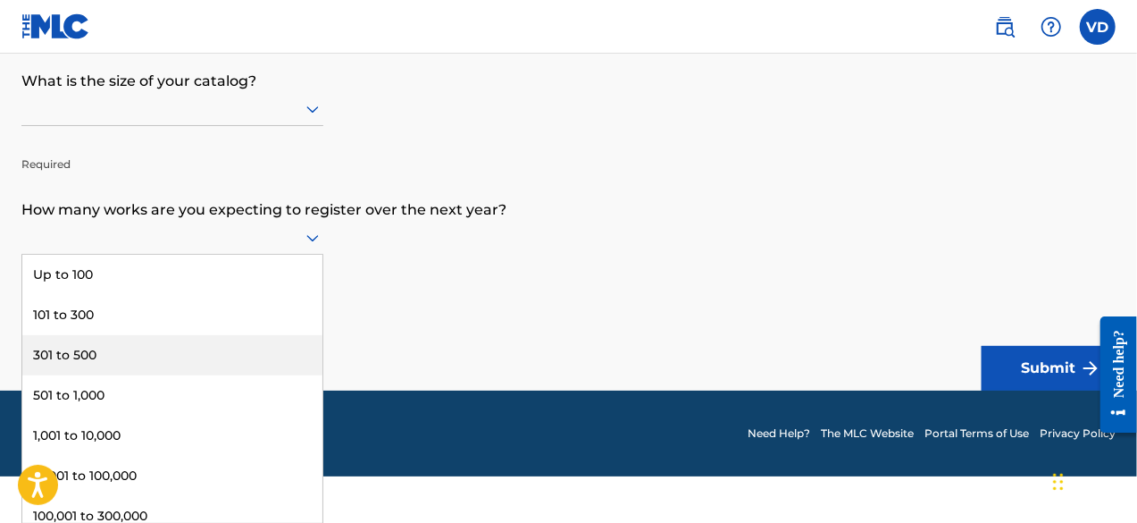
scroll to position [94, 0]
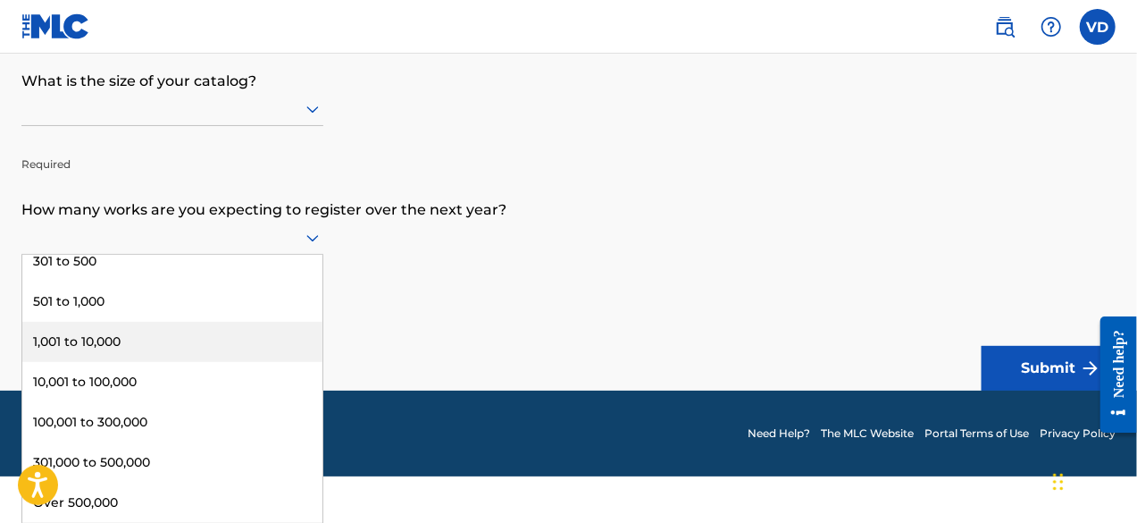
click at [409, 326] on form "What is the size of your catalog? Required How many works are you expecting to …" at bounding box center [568, 217] width 1094 height 347
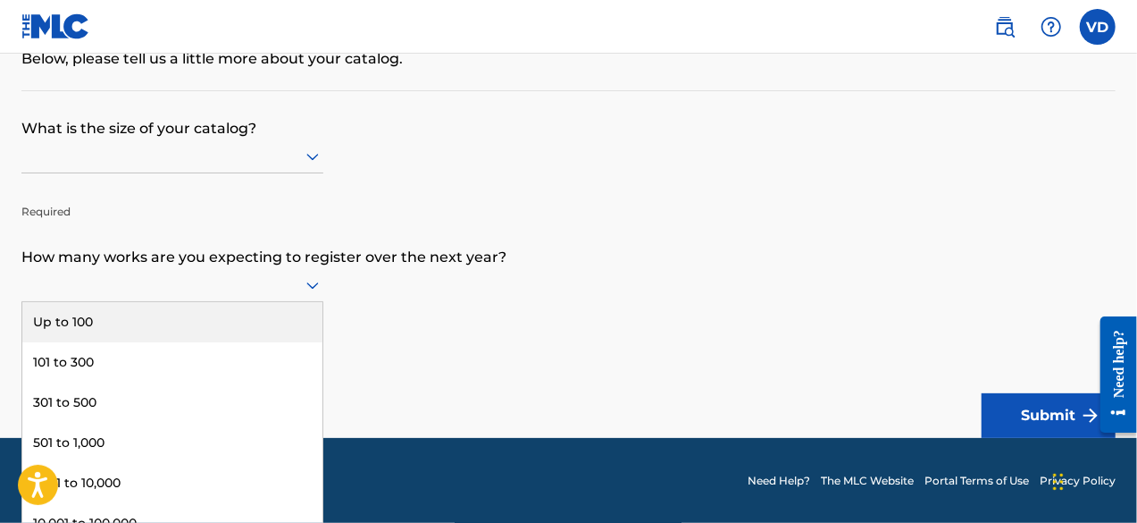
scroll to position [150, 0]
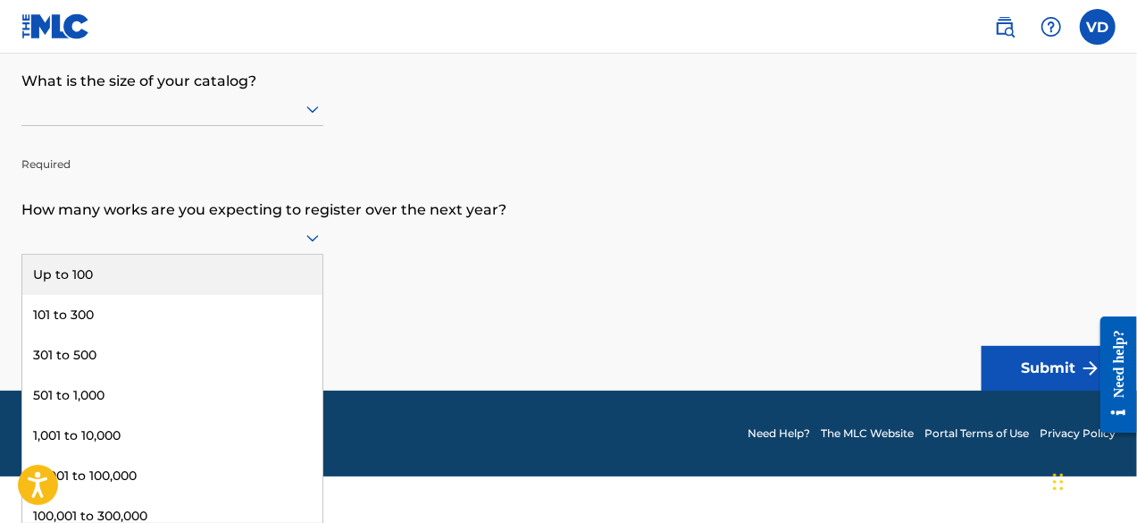
click at [313, 255] on div "9 results available. Use Up and Down to choose options, press Enter to select t…" at bounding box center [172, 238] width 302 height 34
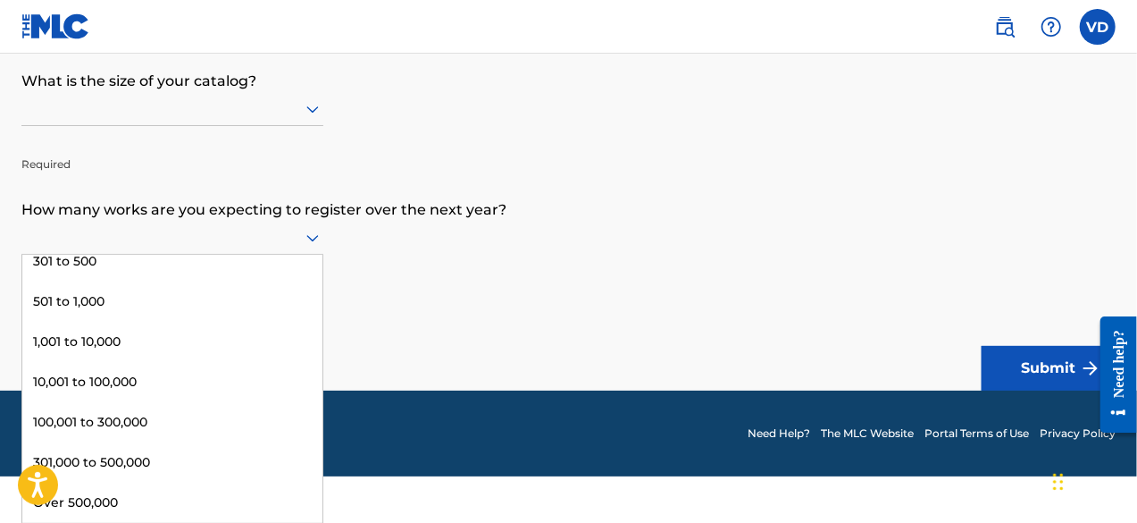
scroll to position [0, 0]
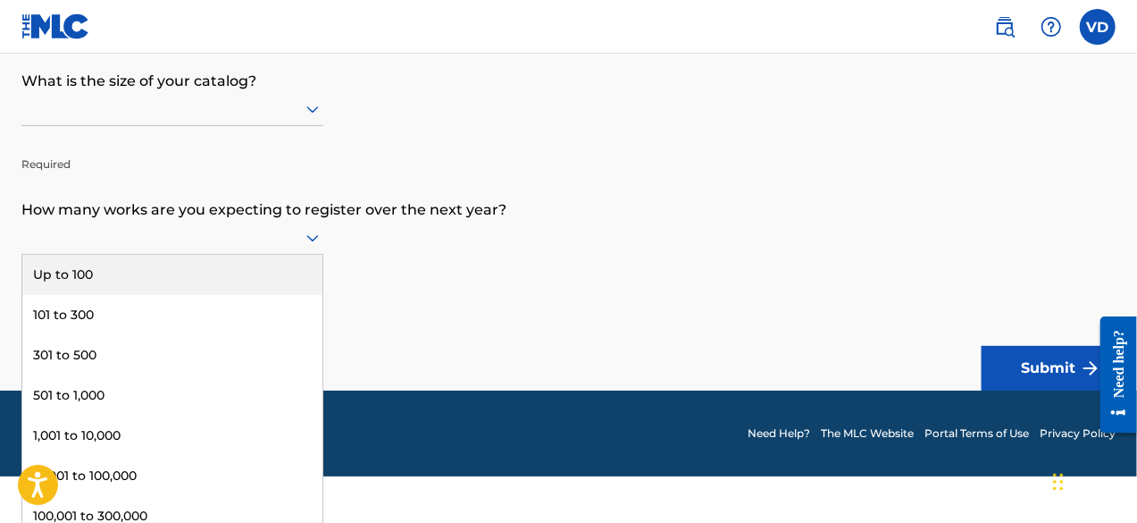
click at [116, 269] on div "Up to 100" at bounding box center [172, 275] width 300 height 40
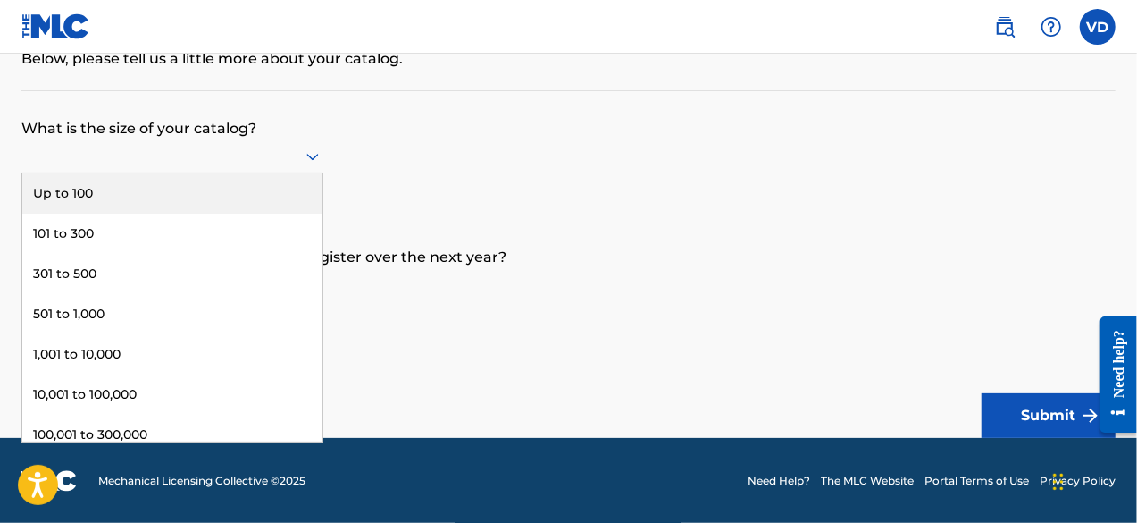
click at [308, 155] on icon at bounding box center [312, 157] width 13 height 7
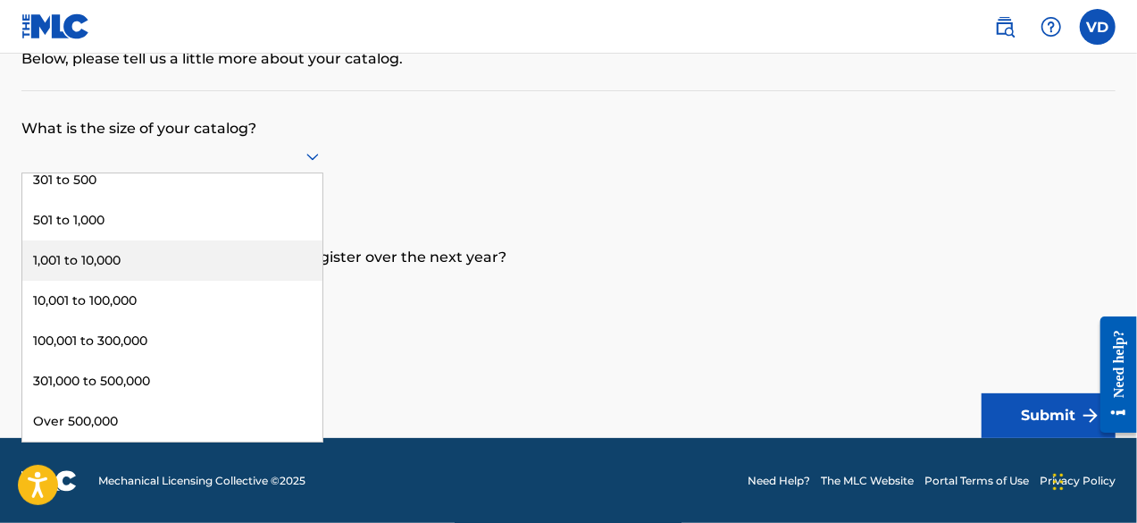
scroll to position [0, 0]
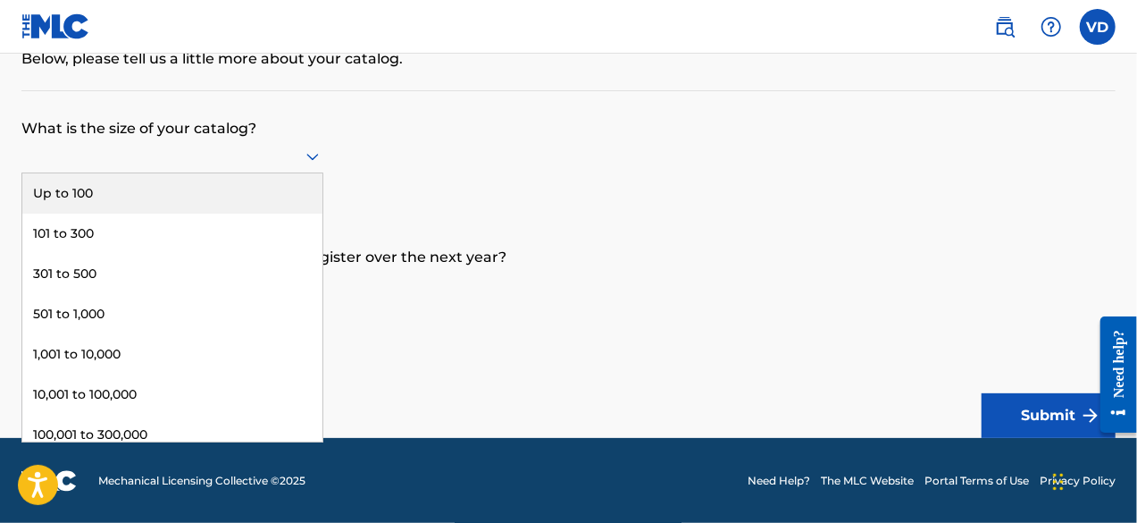
click at [138, 185] on div "Up to 100" at bounding box center [172, 193] width 300 height 40
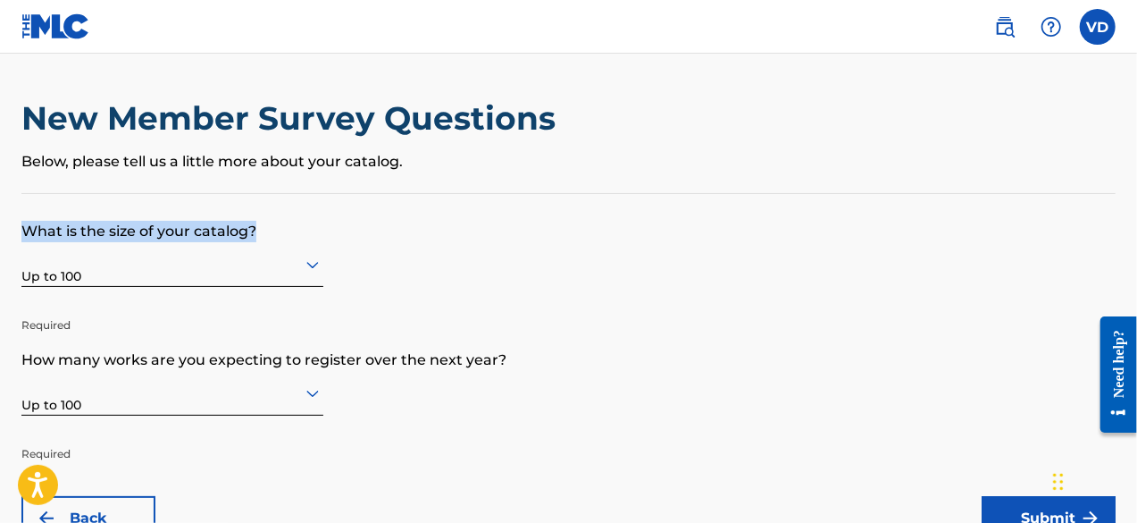
drag, startPoint x: 21, startPoint y: 233, endPoint x: 370, endPoint y: 230, distance: 348.4
click at [370, 230] on p "What is the size of your catalog?" at bounding box center [568, 218] width 1094 height 48
copy p "What is the size of your catalog?"
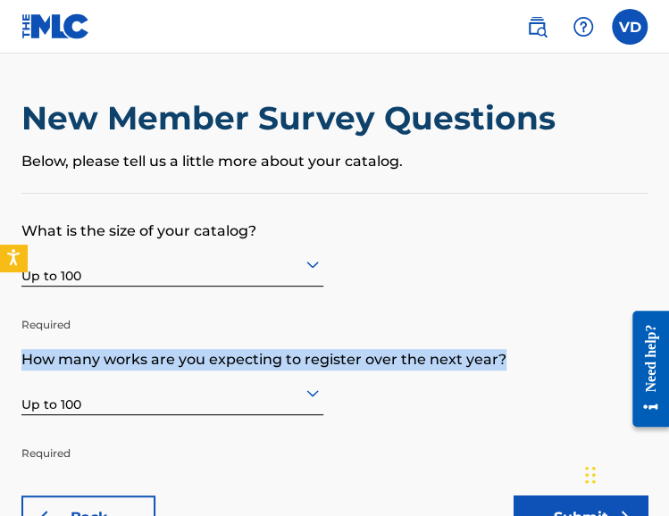
drag, startPoint x: 501, startPoint y: 358, endPoint x: 21, endPoint y: 349, distance: 479.8
click at [21, 349] on p "How many works are you expecting to register over the next year?" at bounding box center [334, 346] width 626 height 48
copy p "How many works are you expecting to register over the next year?"
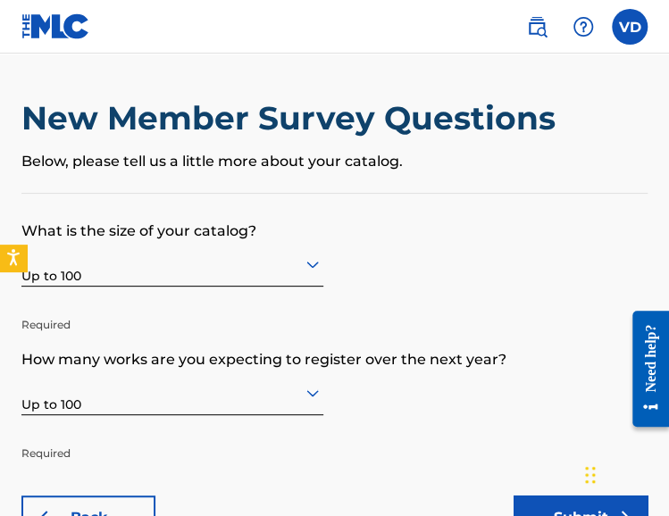
click at [176, 428] on p "Required" at bounding box center [172, 440] width 302 height 43
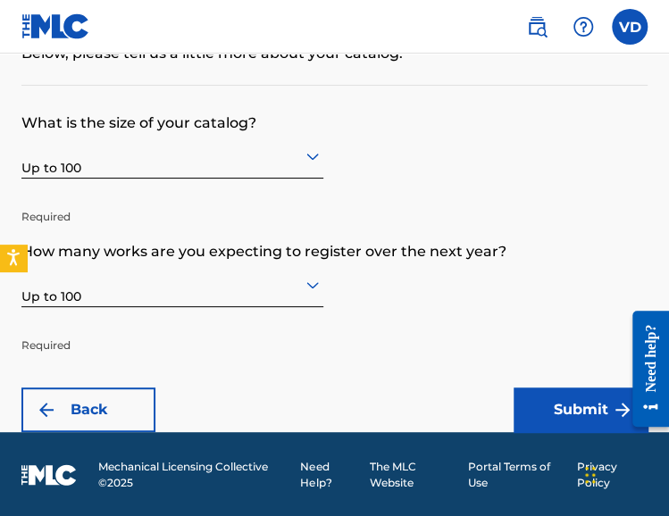
scroll to position [109, 0]
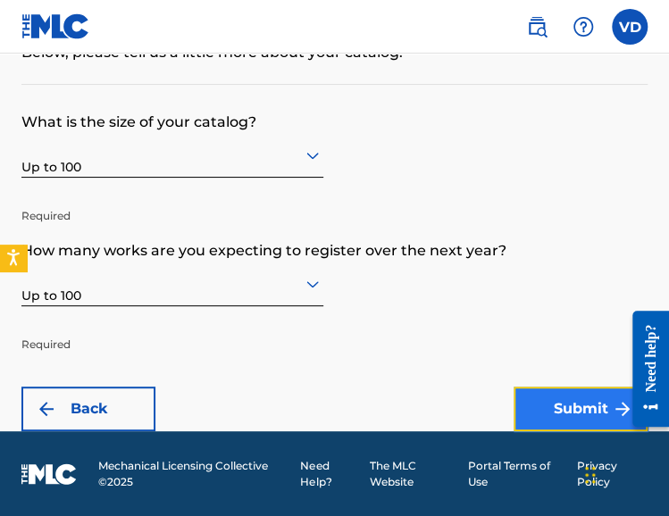
click at [565, 415] on button "Submit" at bounding box center [581, 409] width 134 height 45
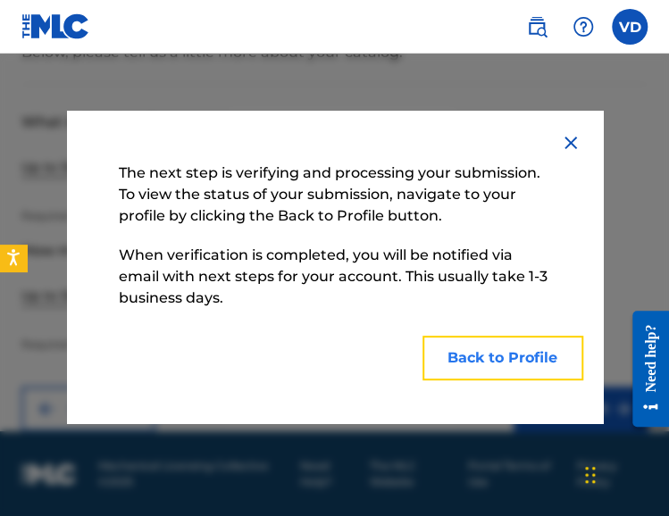
click at [466, 364] on button "Back to Profile" at bounding box center [503, 358] width 161 height 45
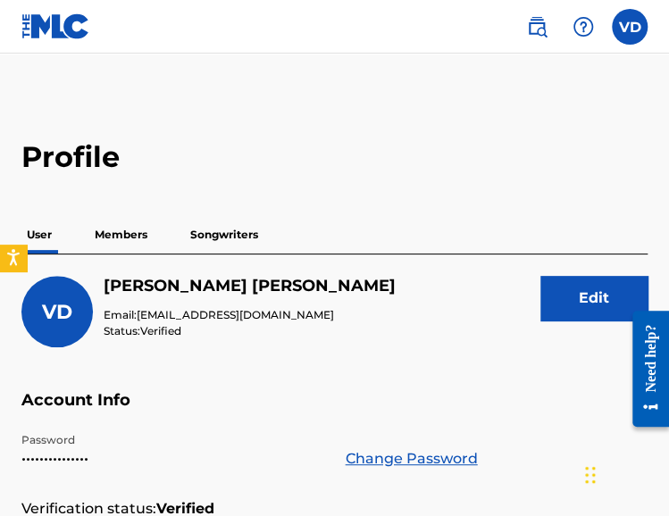
click at [131, 235] on p "Members" at bounding box center [120, 235] width 63 height 38
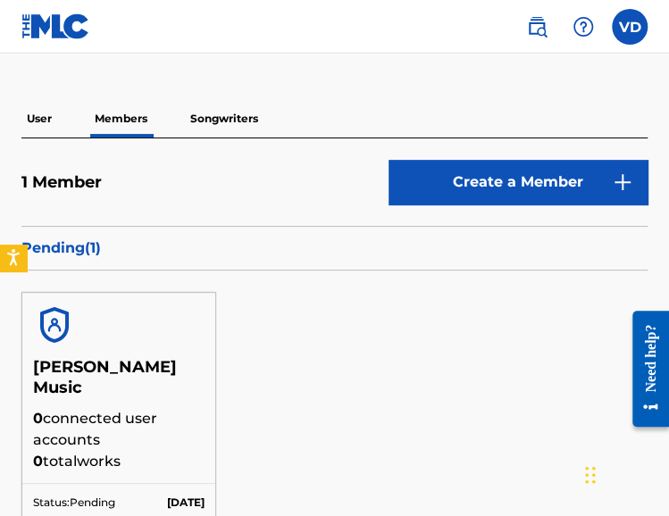
scroll to position [89, 0]
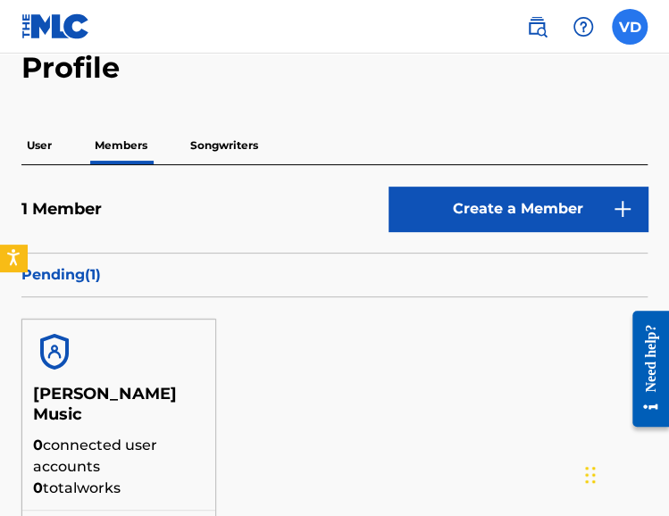
click at [621, 27] on label at bounding box center [630, 27] width 36 height 36
click at [630, 27] on input "VD Viviana Diaz vivianadiazmusic@gmail.com Notification Preferences Profile Log…" at bounding box center [630, 27] width 0 height 0
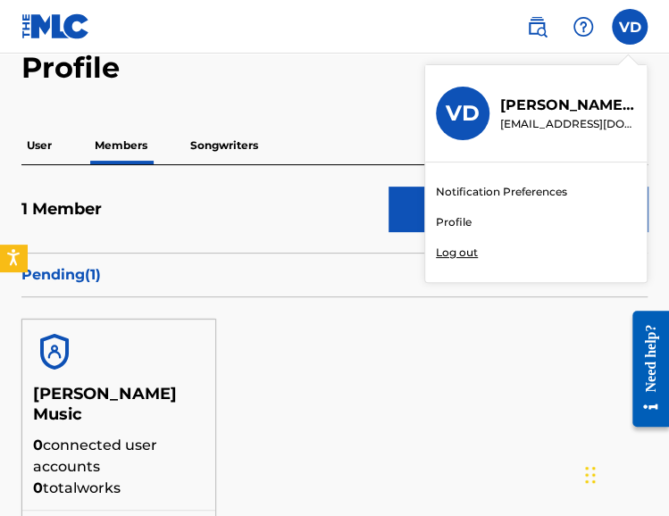
click at [277, 395] on div "Viviana Diaz Music 0 connected user accounts 0 total works Status: Pending Sep …" at bounding box center [334, 433] width 626 height 273
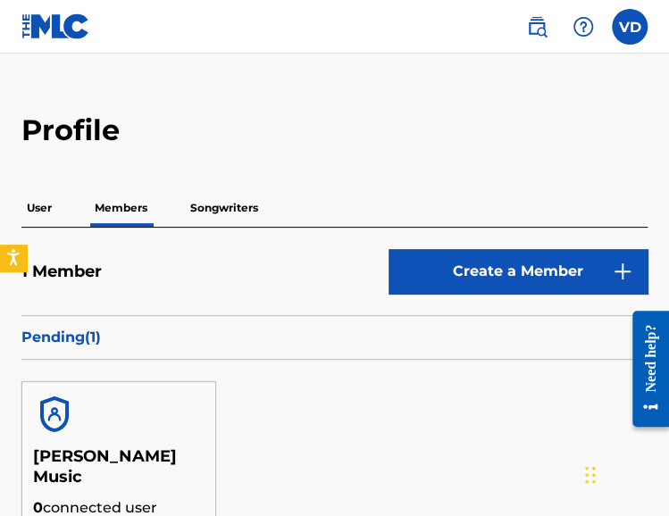
scroll to position [0, 0]
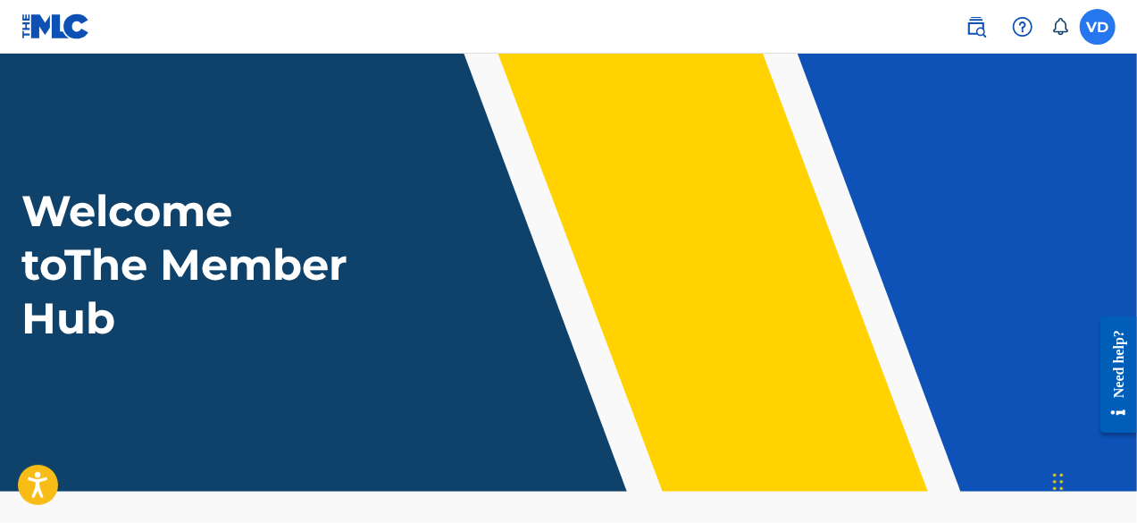
click at [1099, 31] on label at bounding box center [1098, 27] width 36 height 36
click at [1098, 27] on input "VD Viviana Diaz vivianadiazmusic@gmail.com Notification Preferences Profile Log…" at bounding box center [1098, 27] width 0 height 0
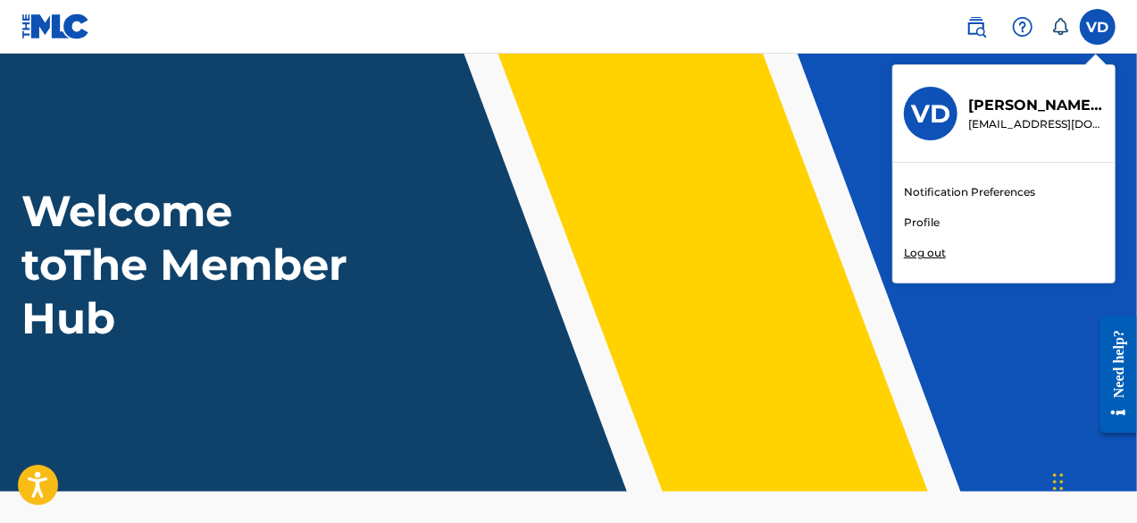
click at [920, 224] on link "Profile" at bounding box center [922, 222] width 36 height 16
